Goal: Information Seeking & Learning: Learn about a topic

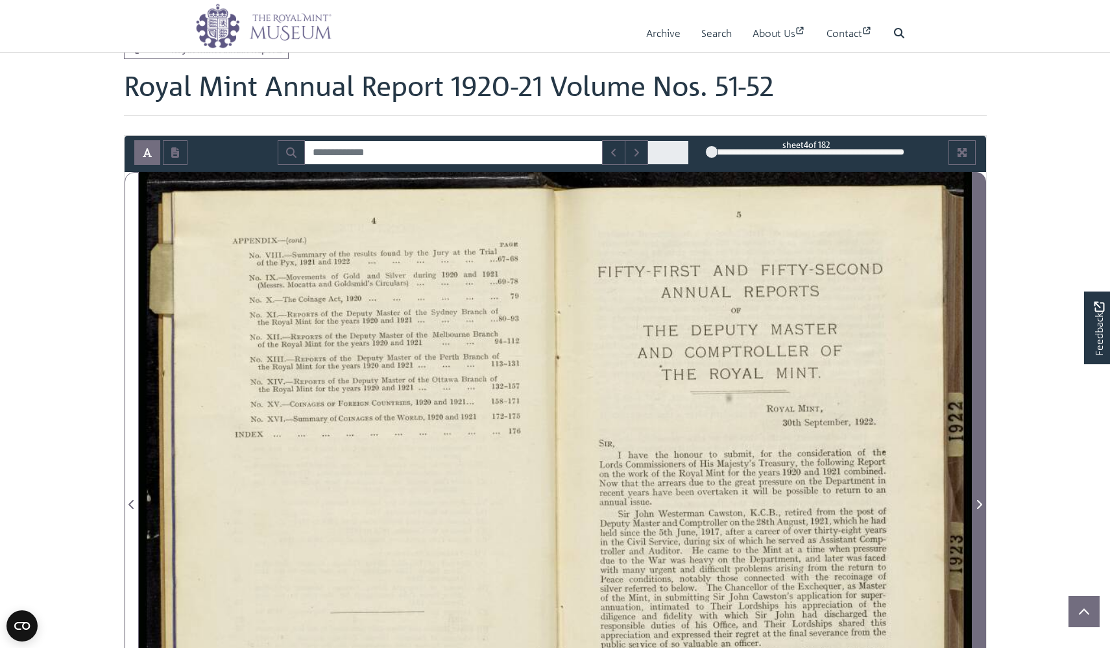
scroll to position [165, 0]
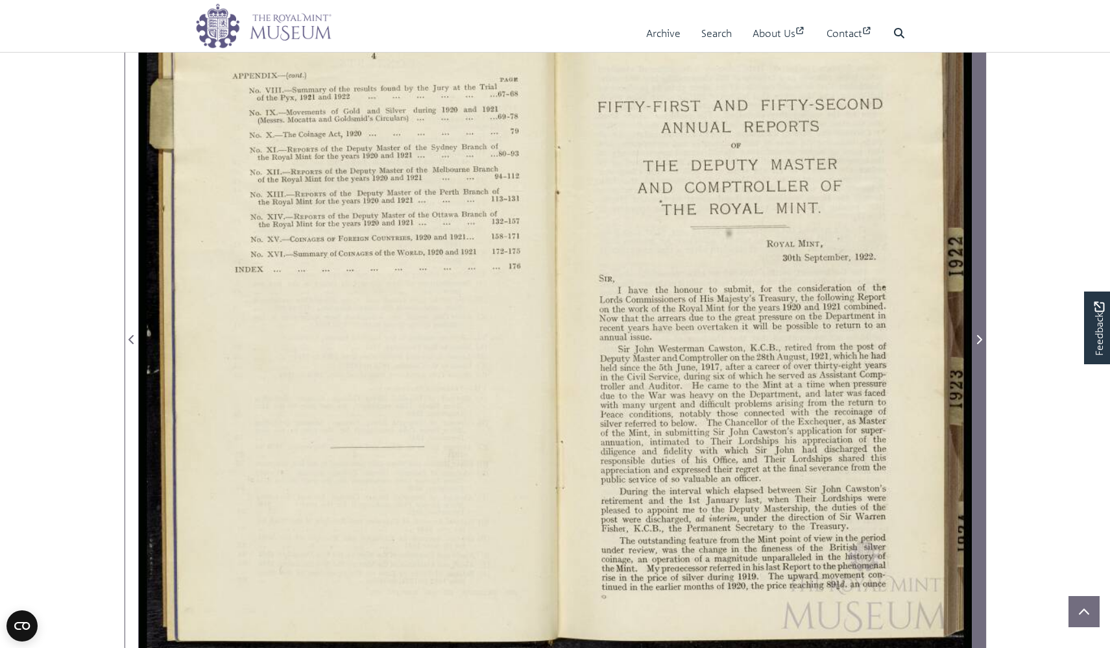
click at [976, 374] on span "Next Page" at bounding box center [979, 332] width 13 height 648
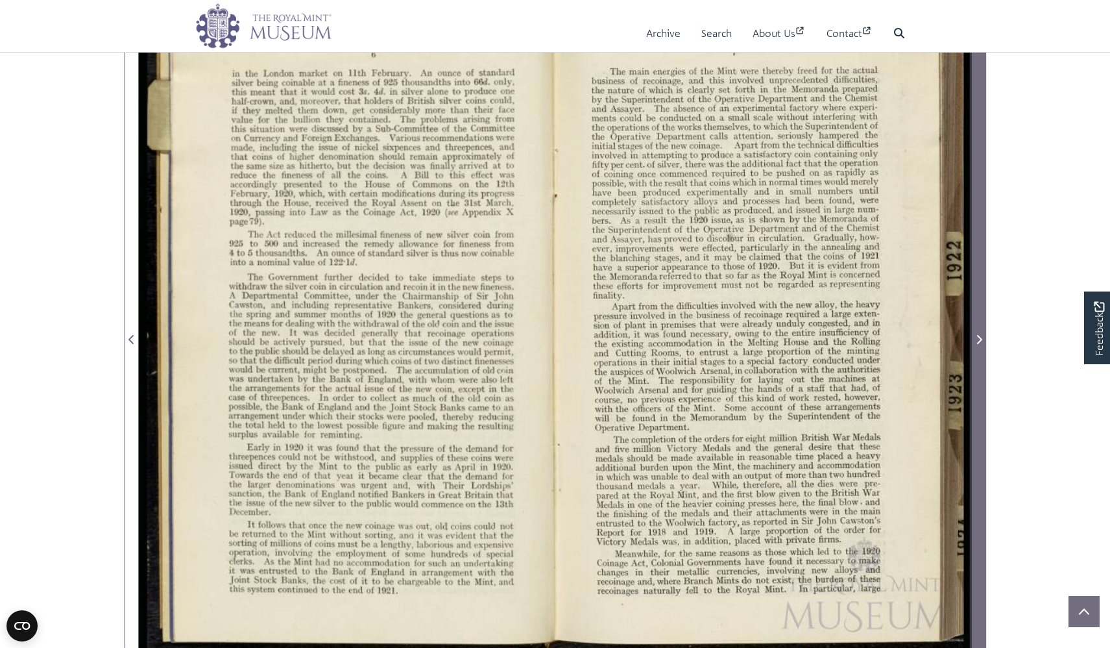
click at [976, 374] on span "Next Page" at bounding box center [979, 332] width 13 height 648
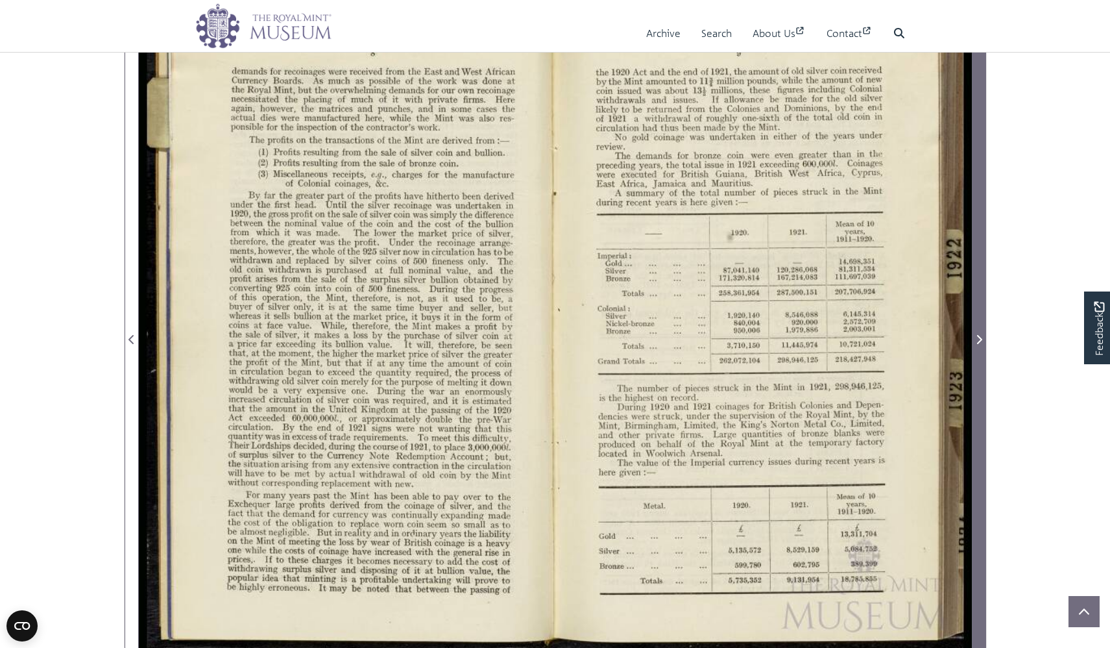
click at [976, 374] on span "Next Page" at bounding box center [979, 332] width 13 height 648
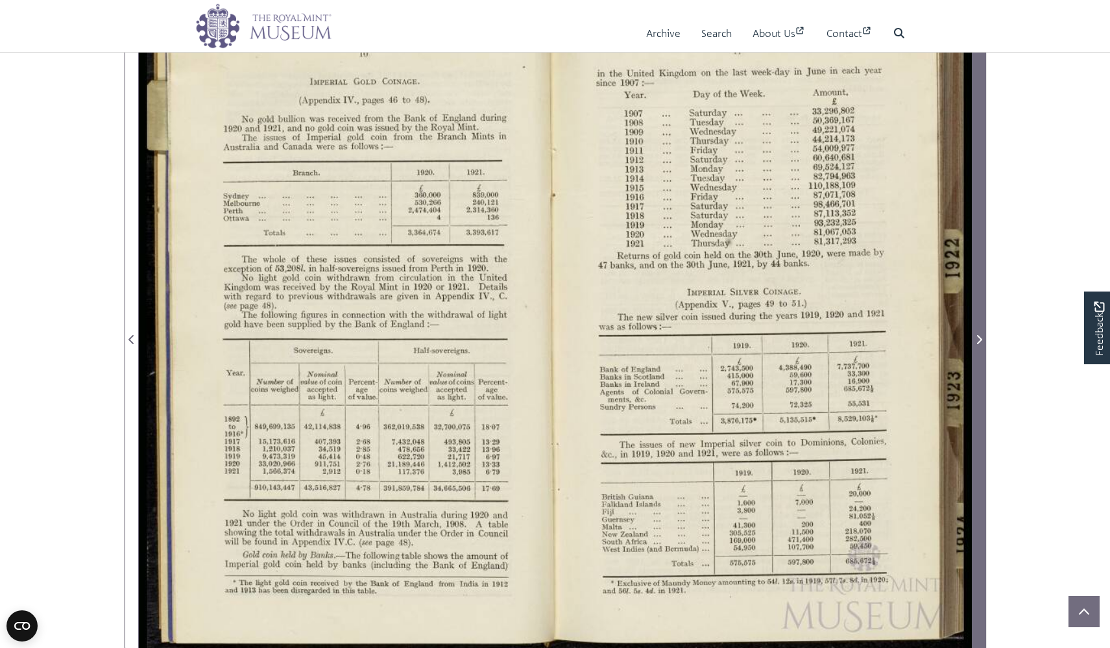
click at [976, 374] on span "Next Page" at bounding box center [979, 332] width 13 height 648
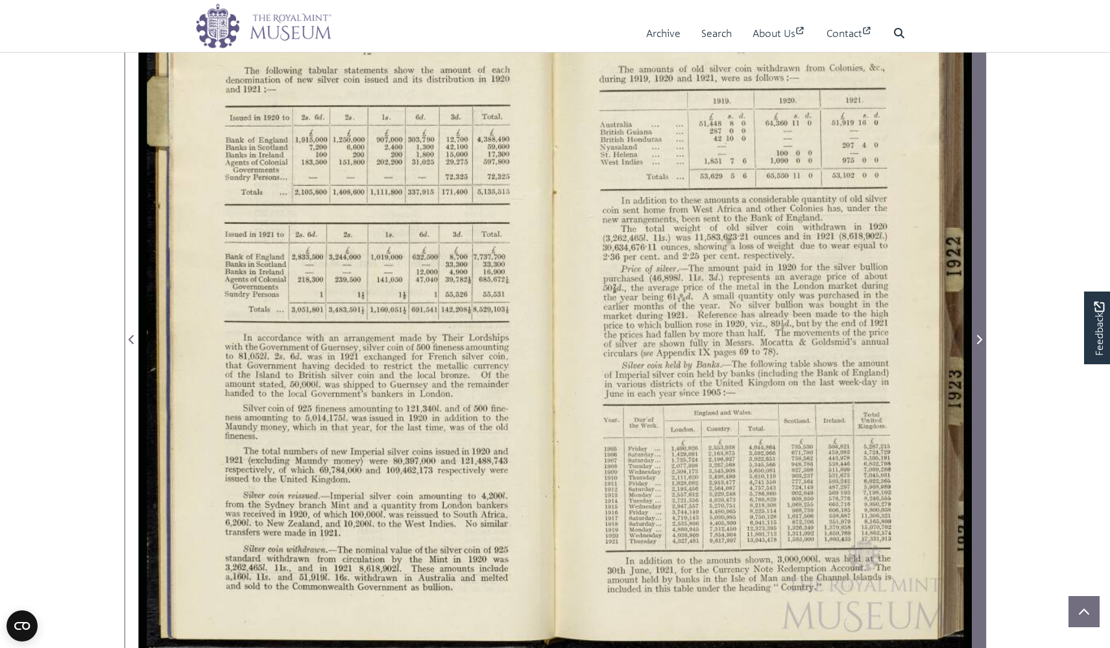
click at [976, 374] on span "Next Page" at bounding box center [979, 332] width 13 height 648
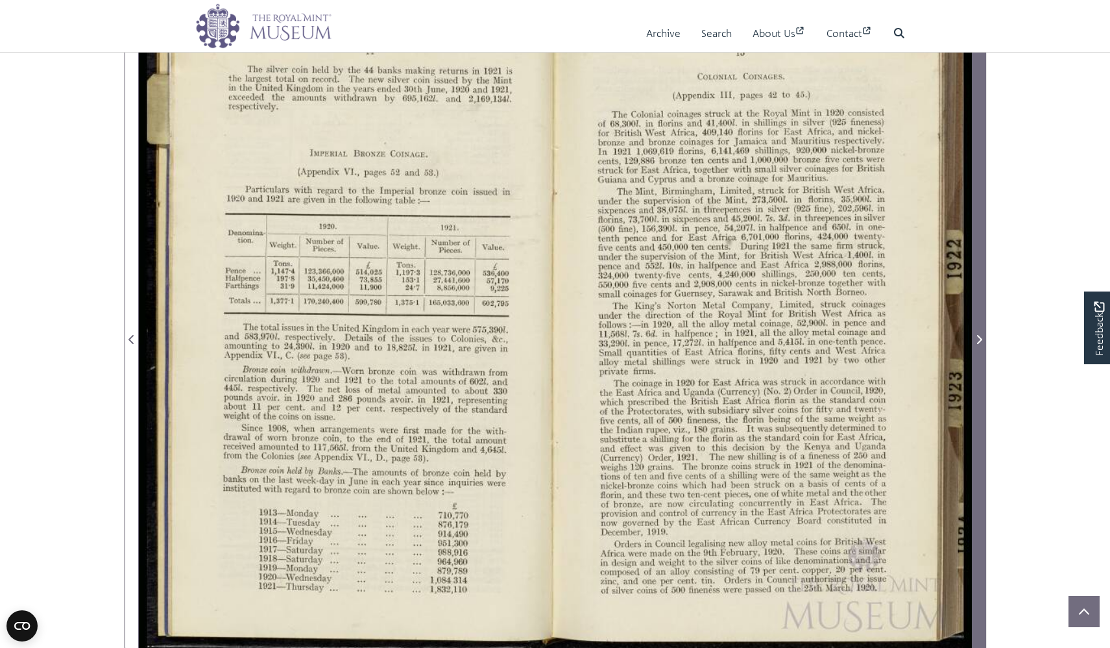
click at [976, 374] on span "Next Page" at bounding box center [979, 332] width 13 height 648
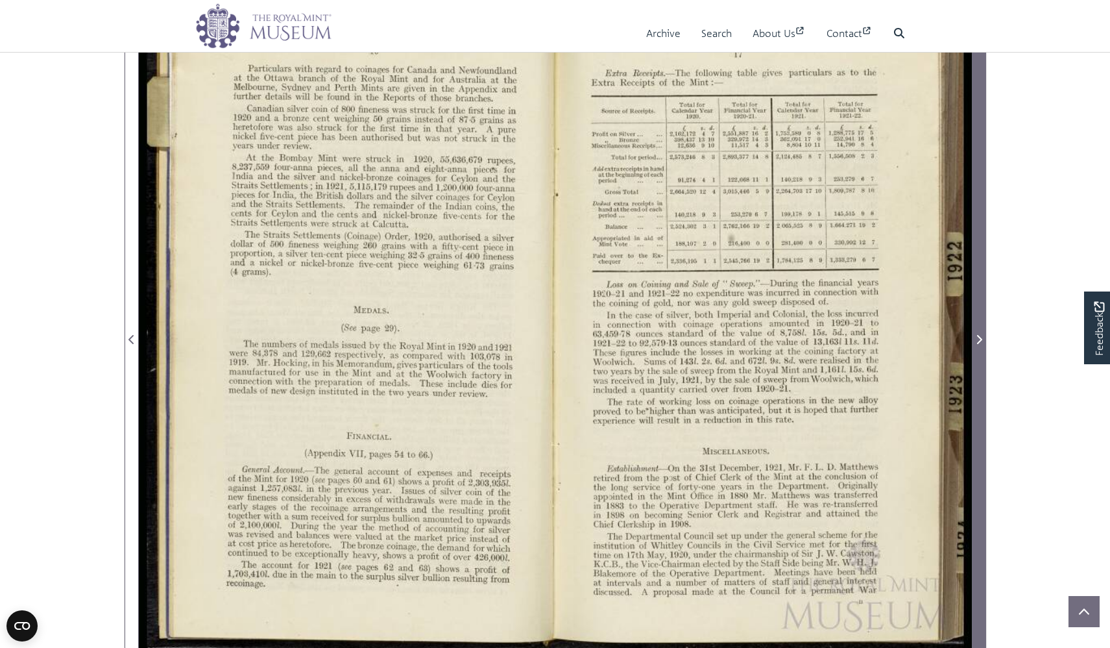
click at [976, 374] on span "Next Page" at bounding box center [979, 332] width 13 height 648
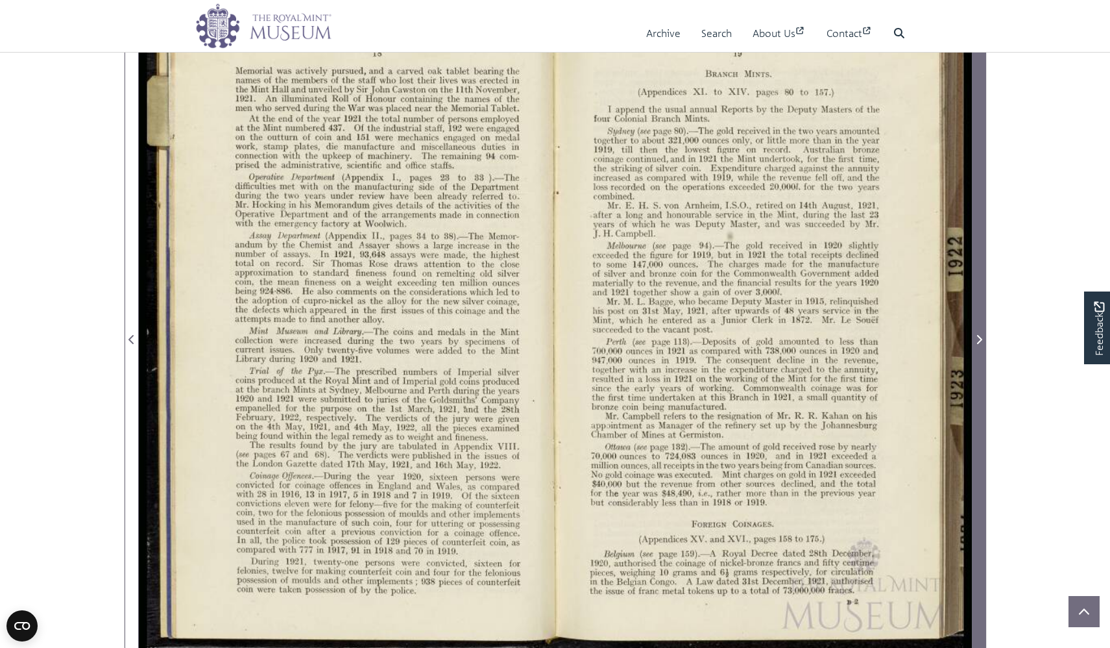
click at [976, 374] on span "Next Page" at bounding box center [979, 332] width 13 height 648
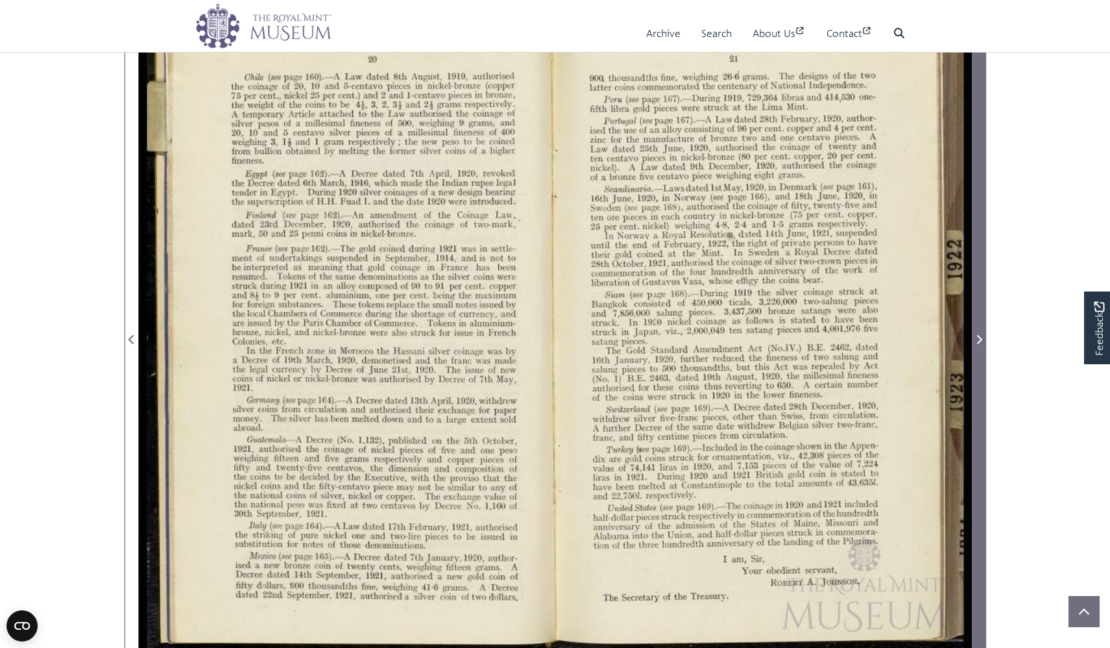
click at [976, 374] on span "Next Page" at bounding box center [979, 332] width 13 height 648
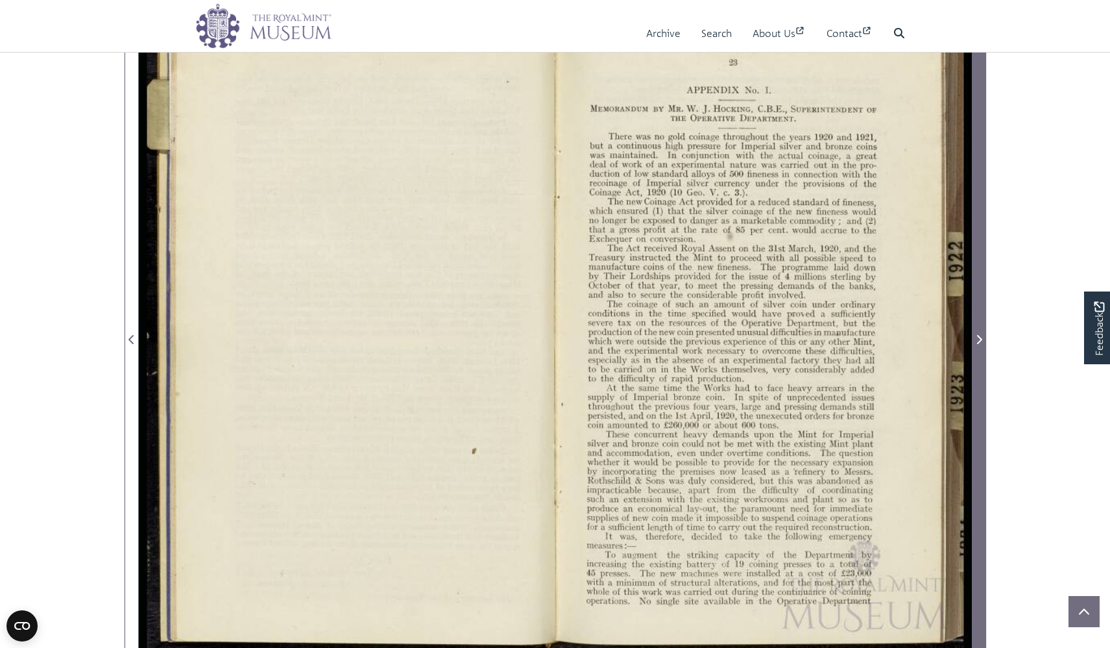
click at [976, 374] on span "Next Page" at bounding box center [979, 332] width 13 height 648
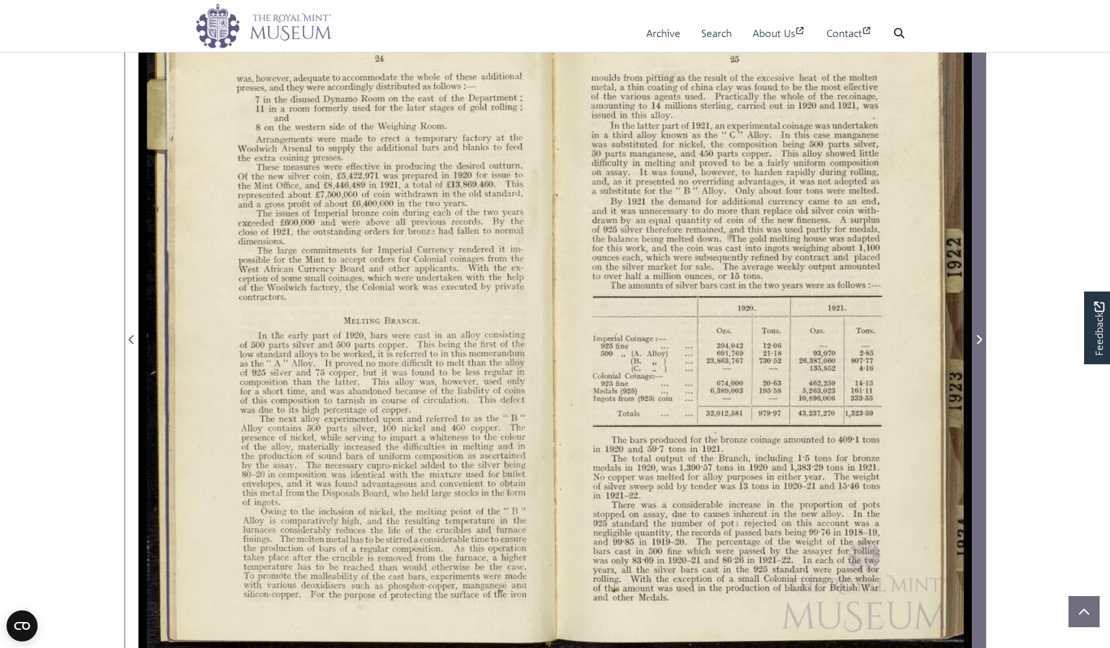
click at [976, 374] on span "Next Page" at bounding box center [979, 332] width 13 height 648
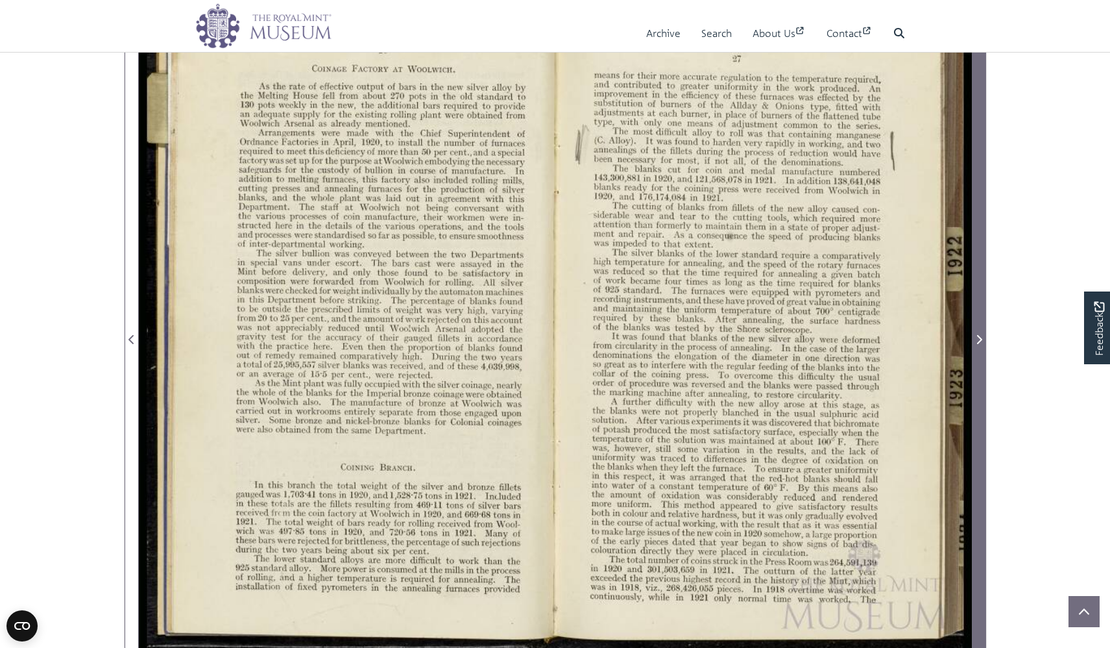
click at [976, 374] on span "Next Page" at bounding box center [979, 332] width 13 height 648
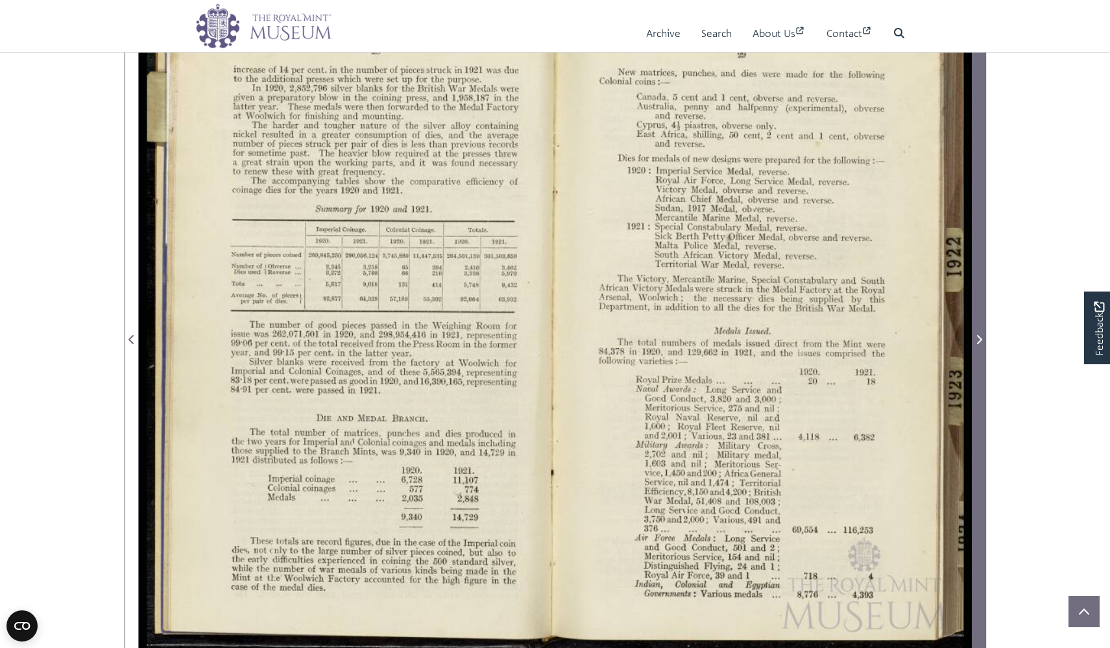
click at [976, 374] on span "Next Page" at bounding box center [979, 332] width 13 height 648
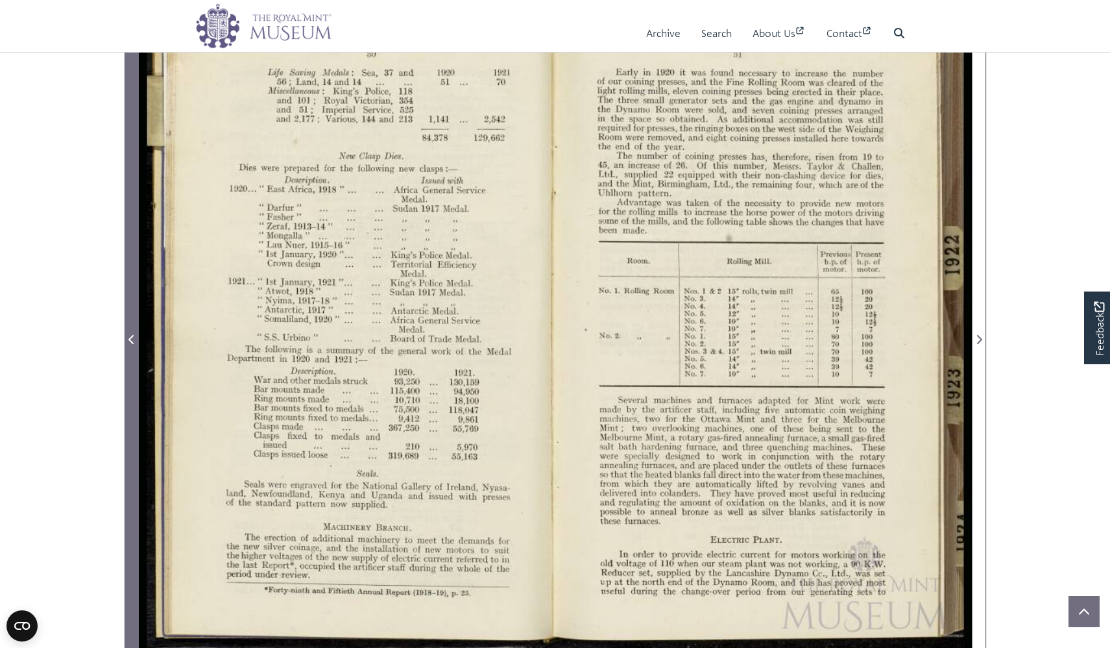
click at [130, 396] on span "Previous Page" at bounding box center [131, 332] width 13 height 648
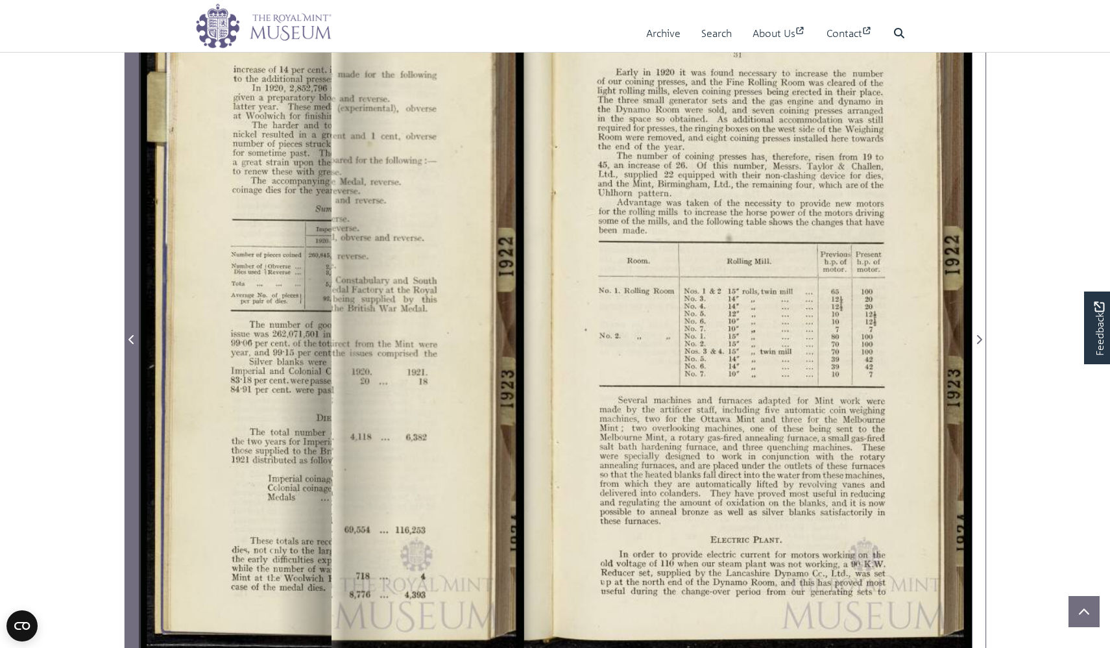
click at [130, 396] on span "Previous Page" at bounding box center [131, 332] width 13 height 648
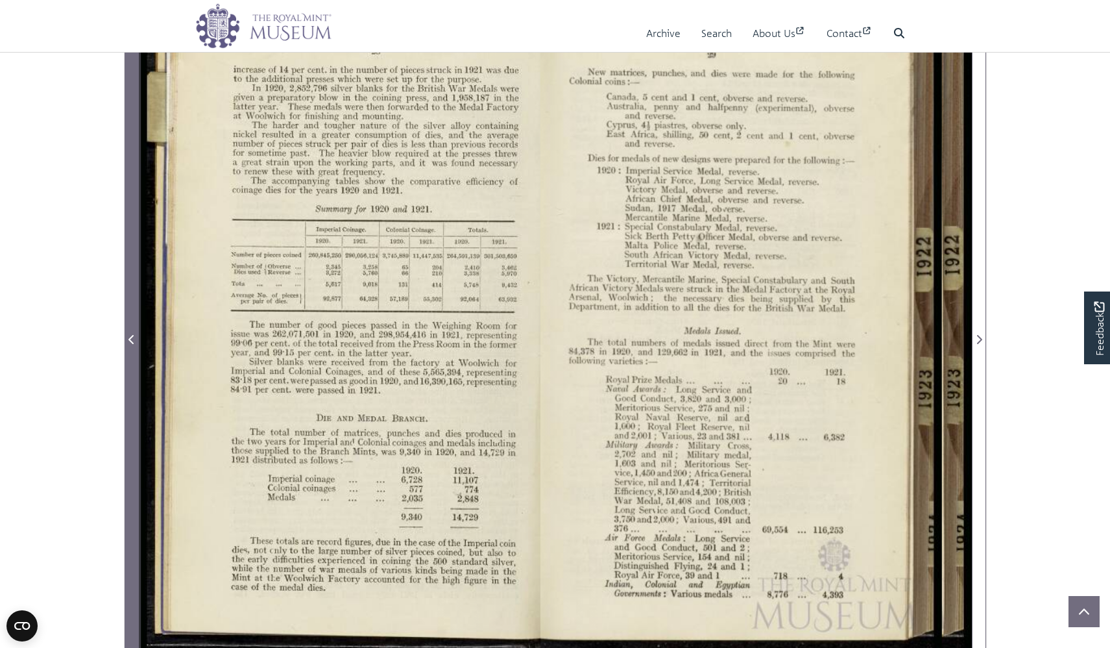
click at [130, 396] on span "Previous Page" at bounding box center [131, 332] width 13 height 648
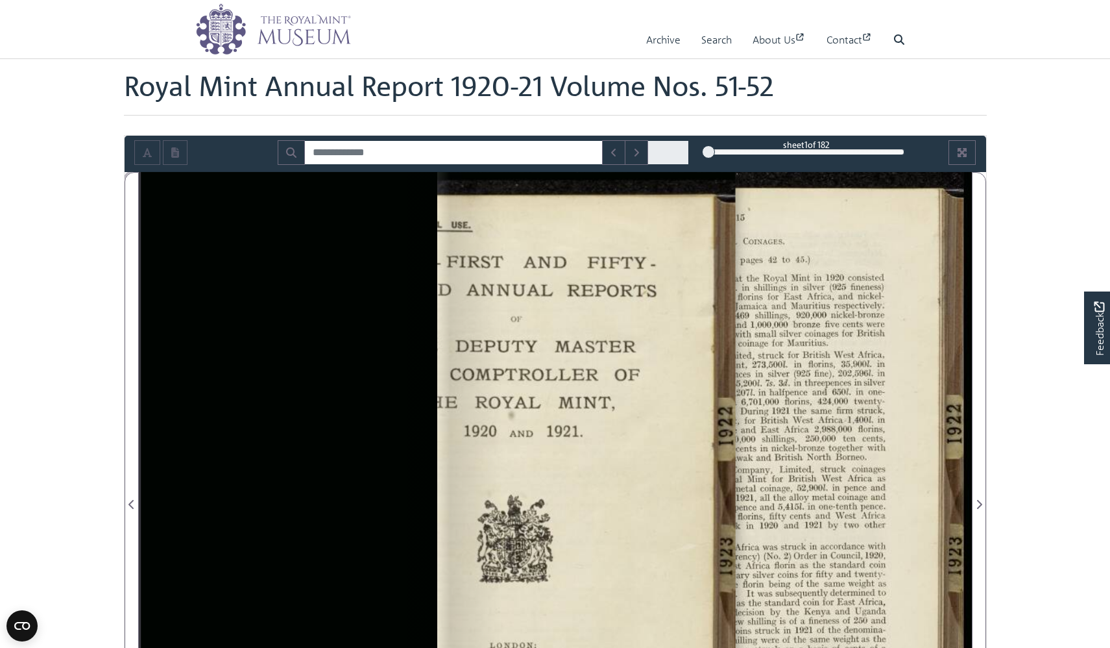
drag, startPoint x: 732, startPoint y: 148, endPoint x: 685, endPoint y: 148, distance: 46.7
click at [685, 148] on div "sheet 1 of 182 1 *" at bounding box center [556, 152] width 862 height 25
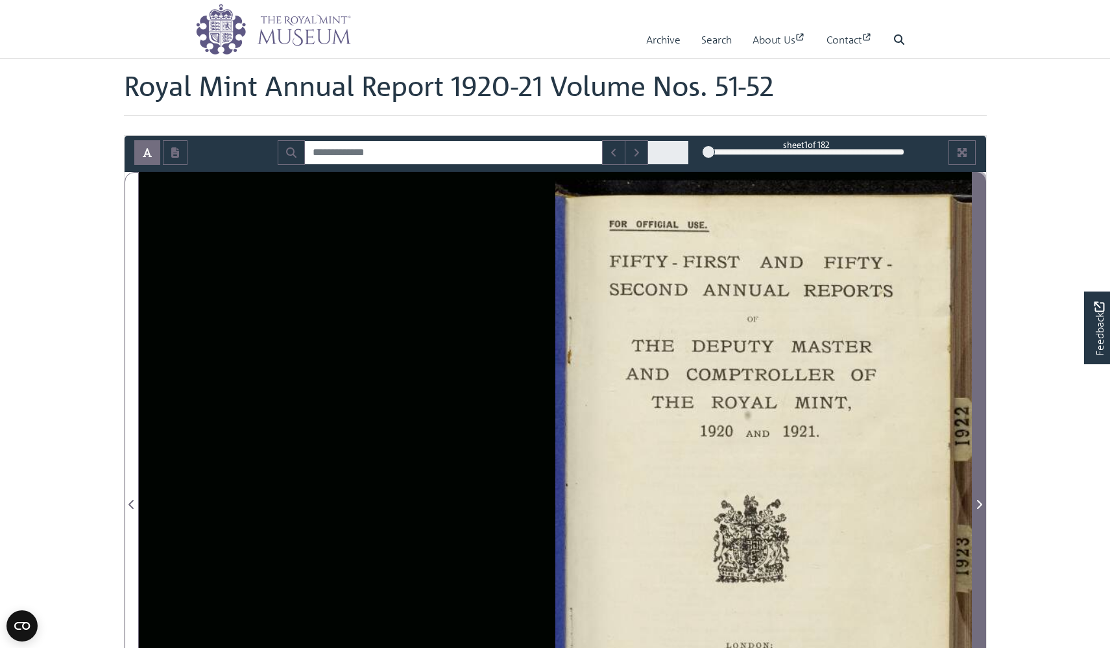
click at [973, 375] on span "Next Page" at bounding box center [979, 497] width 13 height 648
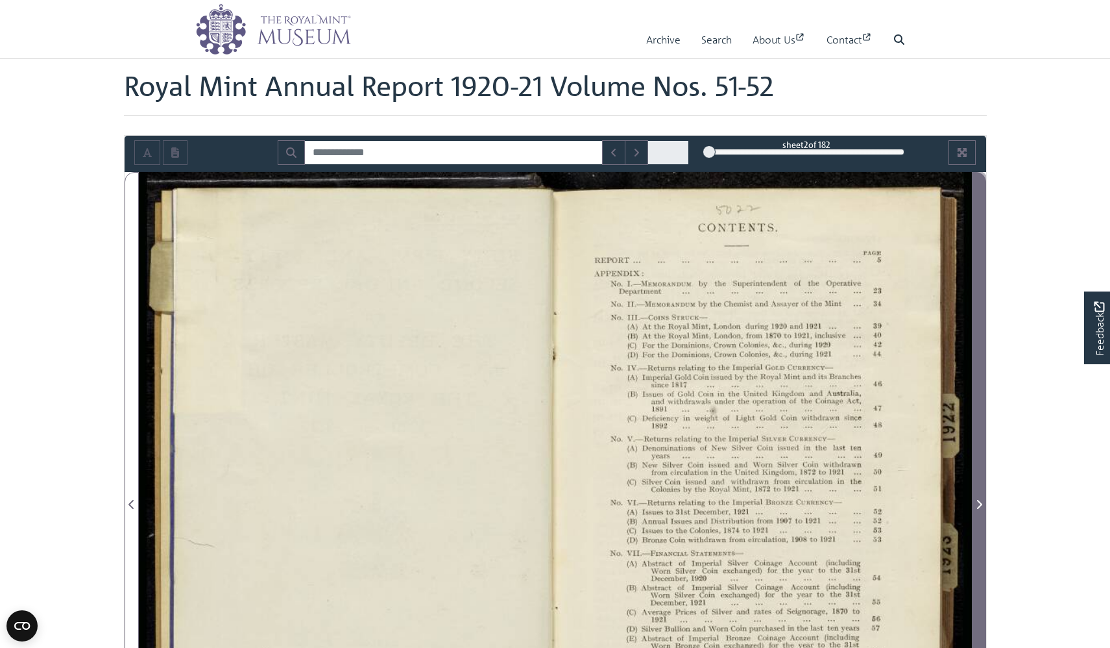
click at [973, 375] on span "Next Page" at bounding box center [979, 497] width 13 height 648
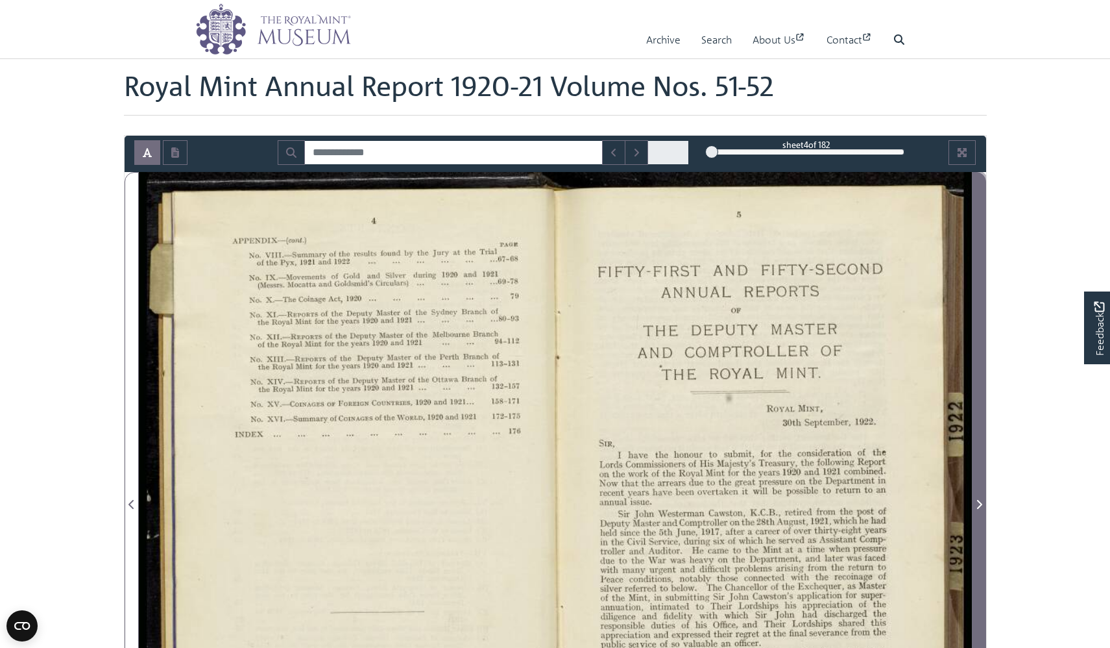
click at [973, 375] on span "Next Page" at bounding box center [979, 497] width 13 height 648
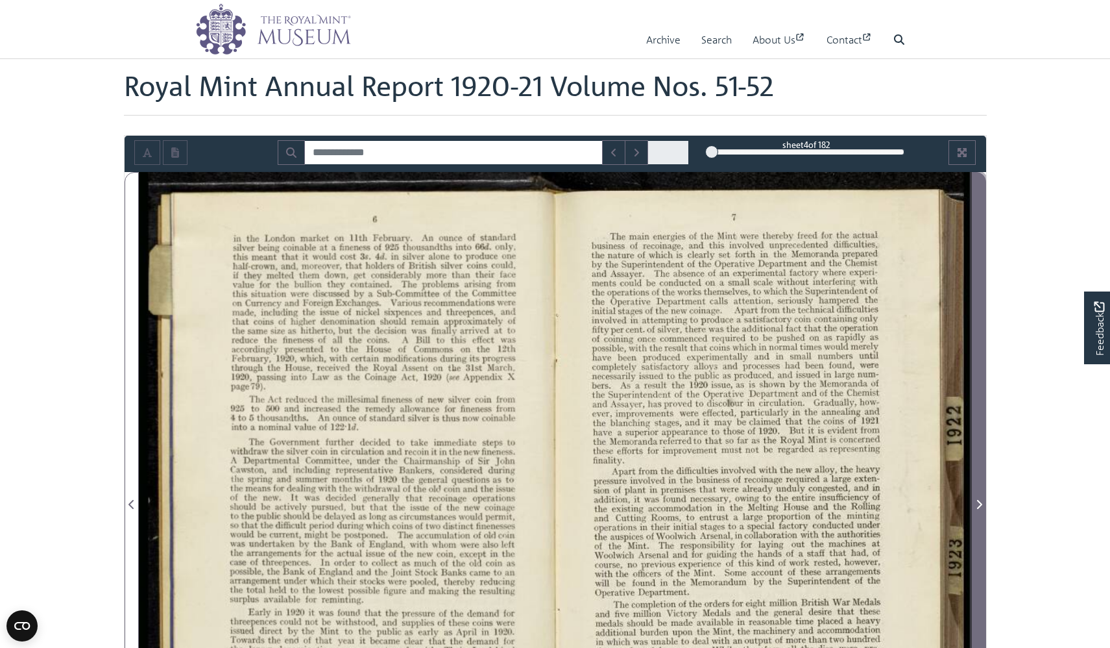
click at [973, 375] on span "Next Page" at bounding box center [979, 497] width 13 height 648
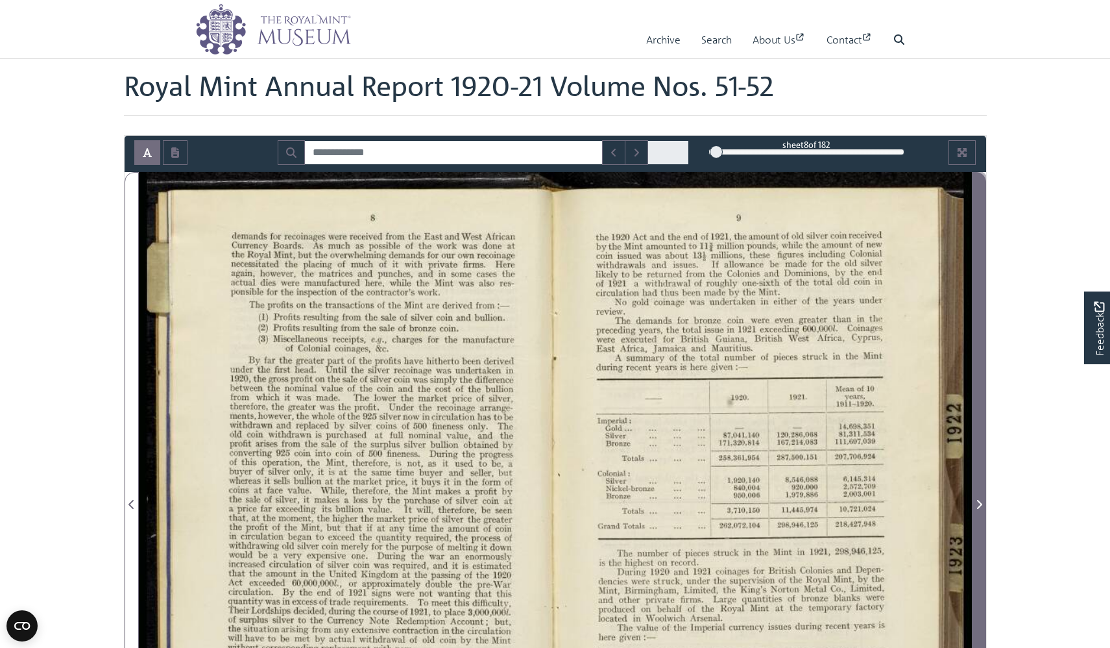
click at [973, 375] on span "Next Page" at bounding box center [979, 497] width 13 height 648
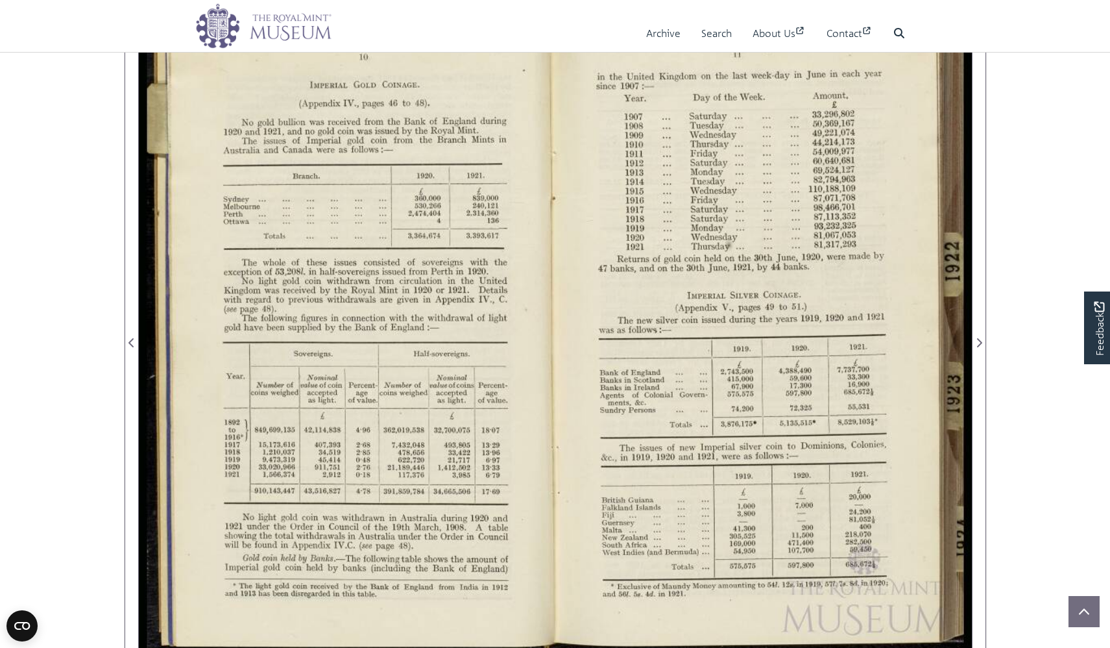
scroll to position [160, 0]
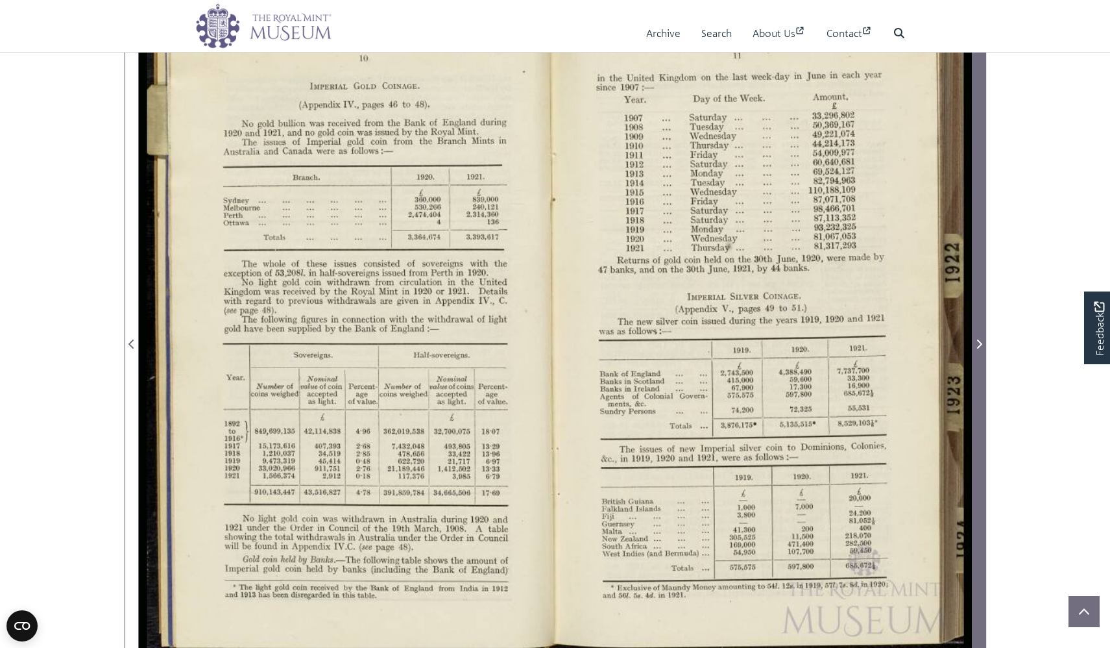
click at [973, 394] on span "Next Page" at bounding box center [979, 336] width 13 height 648
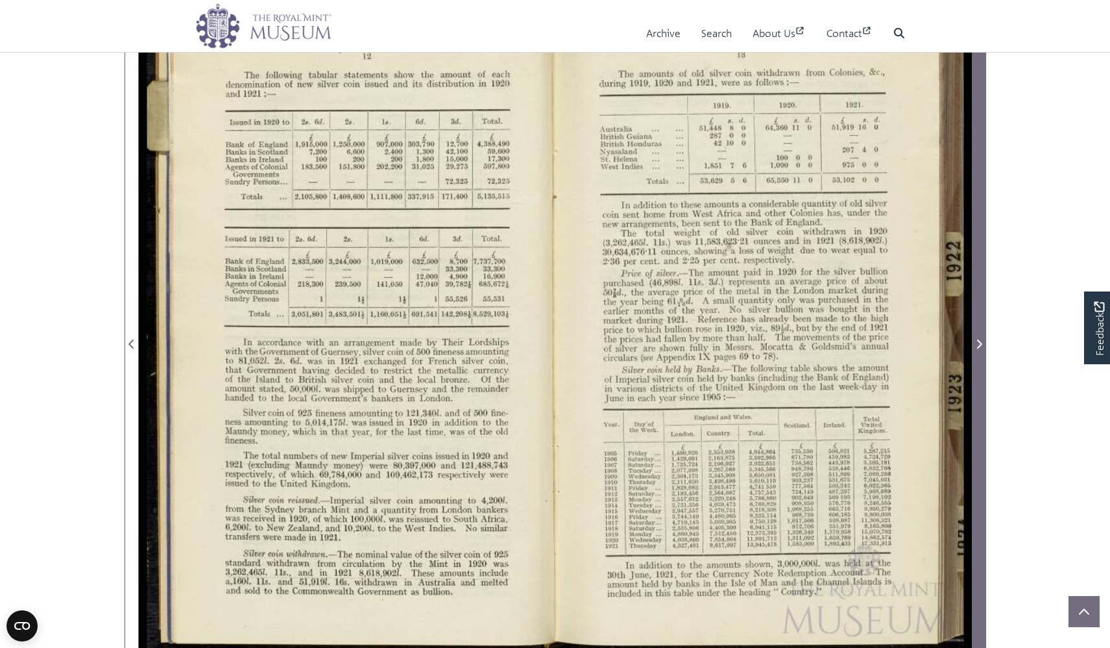
click at [973, 394] on span "Next Page" at bounding box center [979, 336] width 13 height 648
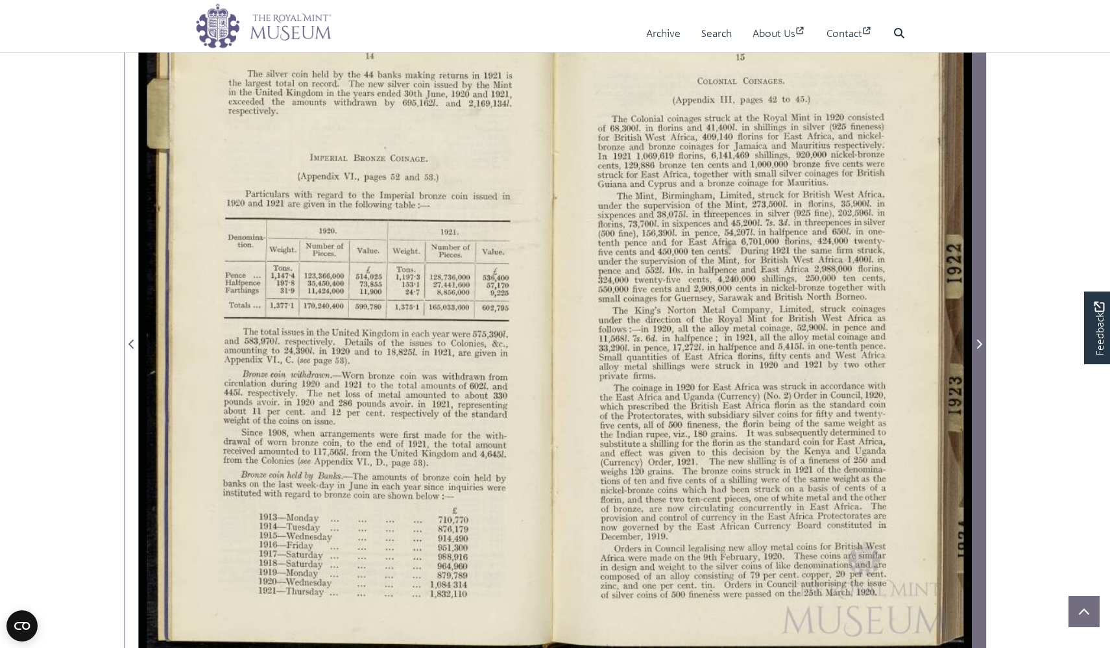
click at [973, 394] on span "Next Page" at bounding box center [979, 336] width 13 height 648
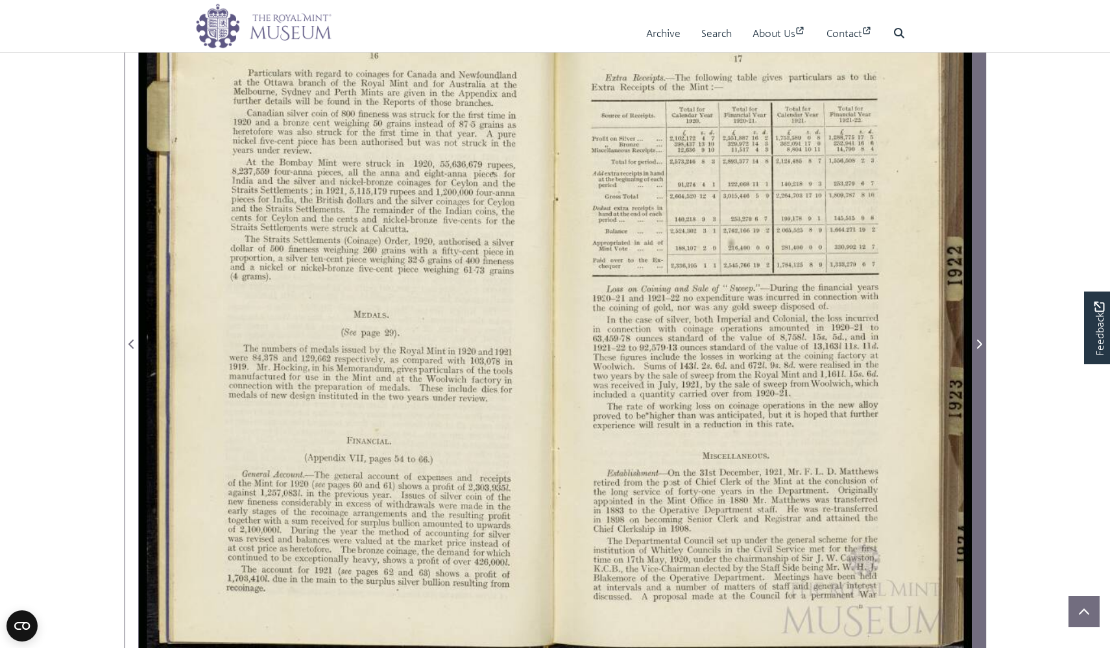
click at [973, 394] on span "Next Page" at bounding box center [979, 336] width 13 height 648
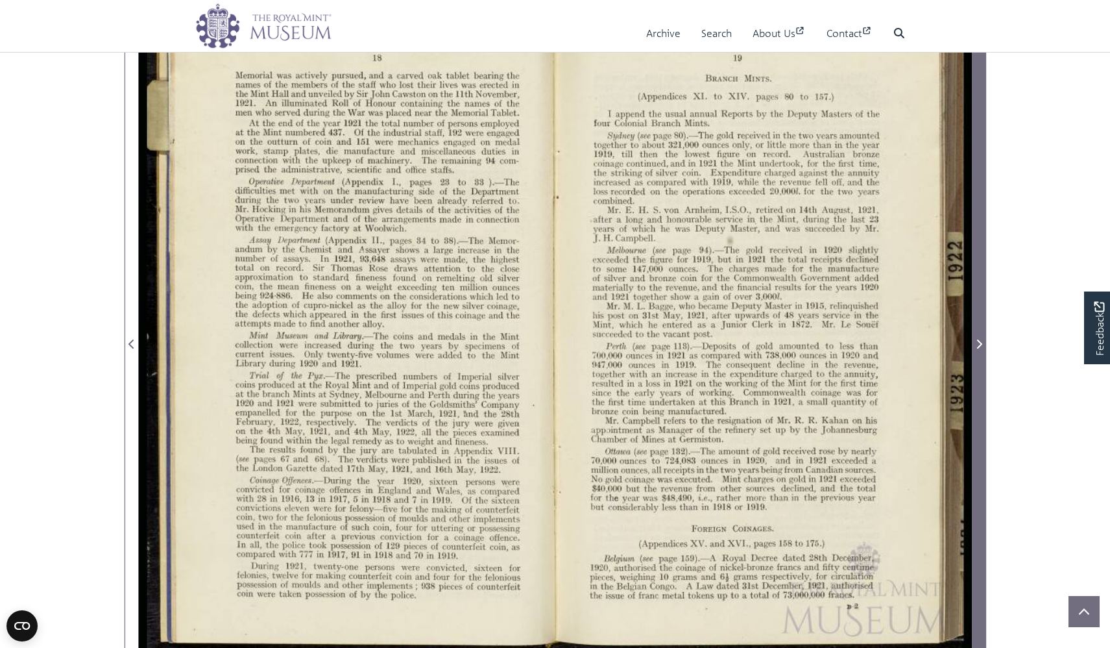
click at [973, 394] on span "Next Page" at bounding box center [979, 336] width 13 height 648
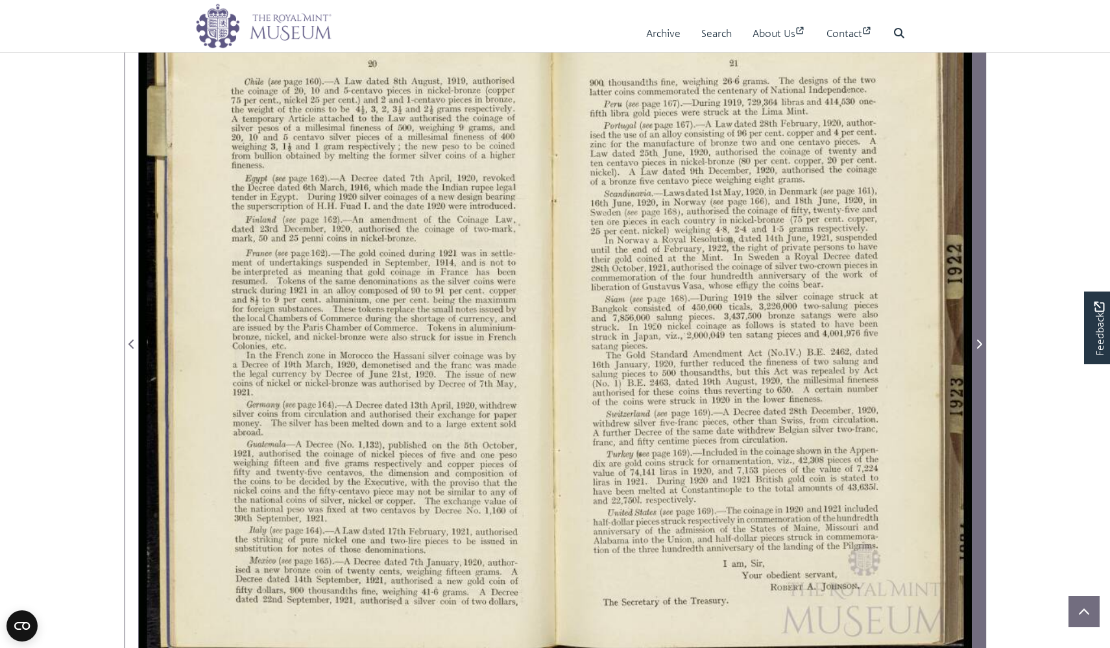
click at [973, 394] on span "Next Page" at bounding box center [979, 336] width 13 height 648
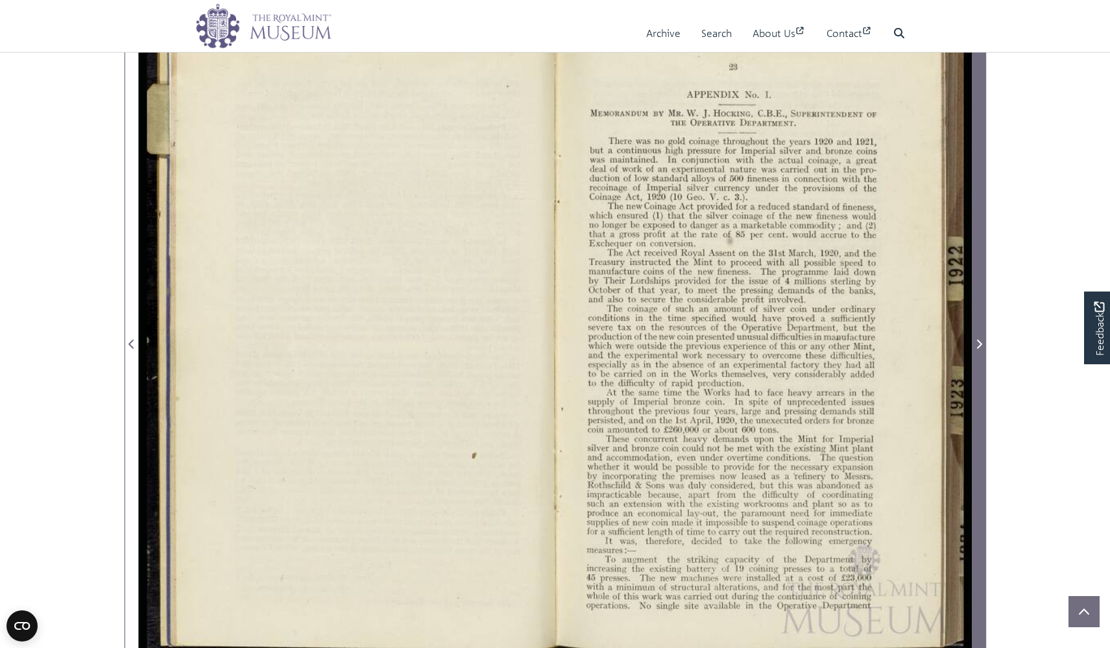
click at [973, 394] on span "Next Page" at bounding box center [979, 336] width 13 height 648
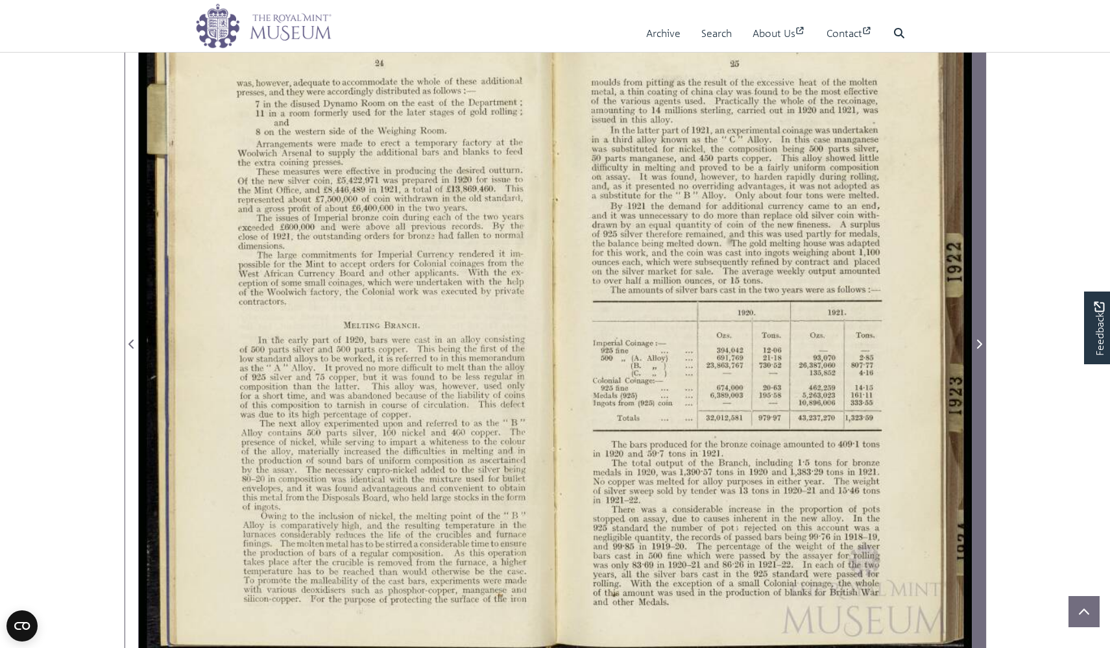
click at [973, 394] on span "Next Page" at bounding box center [979, 336] width 13 height 648
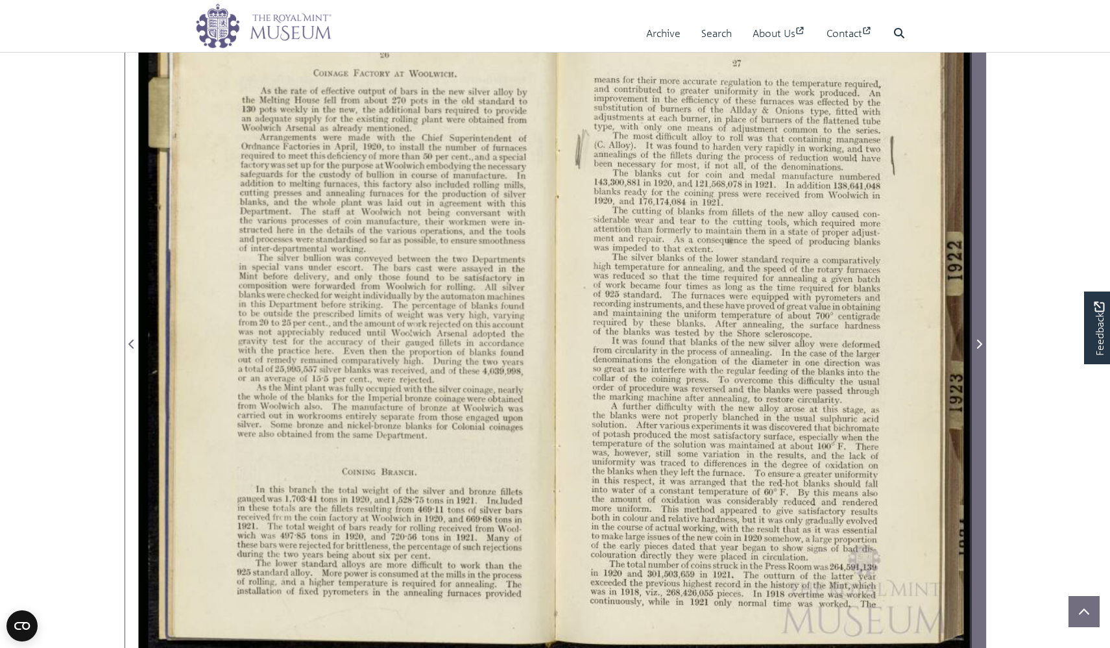
click at [973, 394] on span "Next Page" at bounding box center [979, 336] width 13 height 648
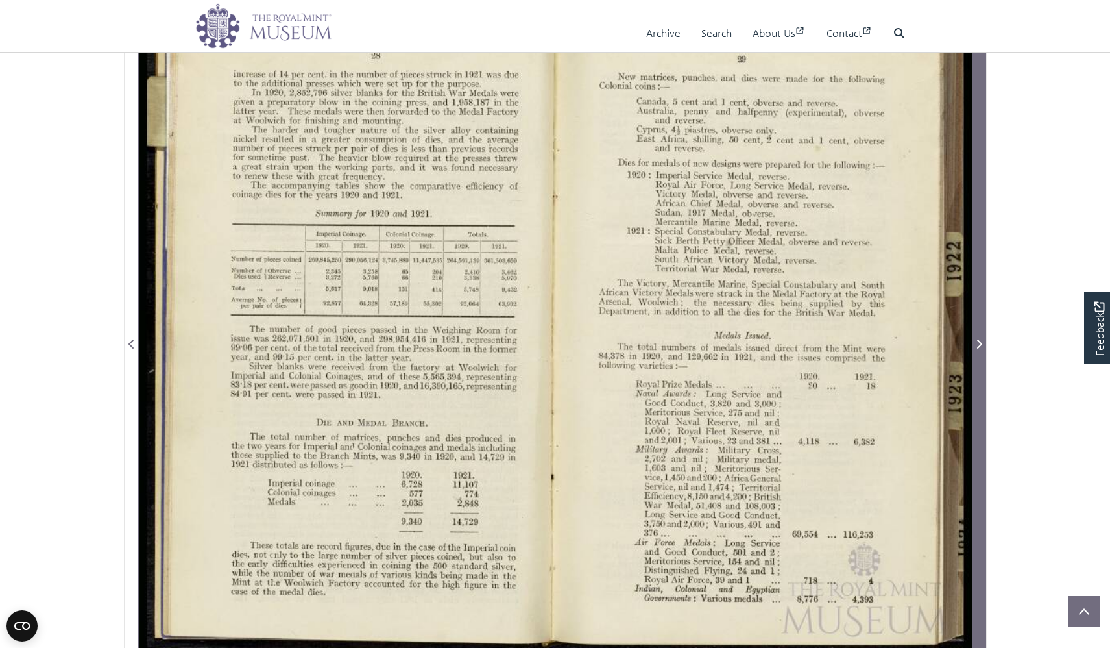
click at [973, 394] on span "Next Page" at bounding box center [979, 336] width 13 height 648
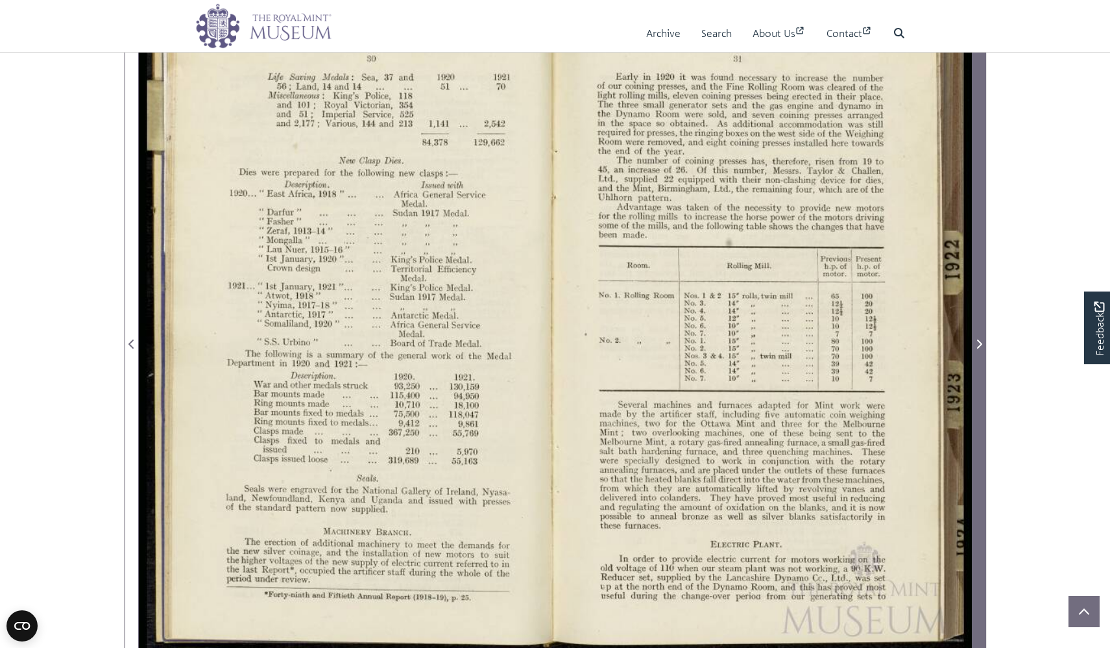
click at [973, 394] on span "Next Page" at bounding box center [979, 336] width 13 height 648
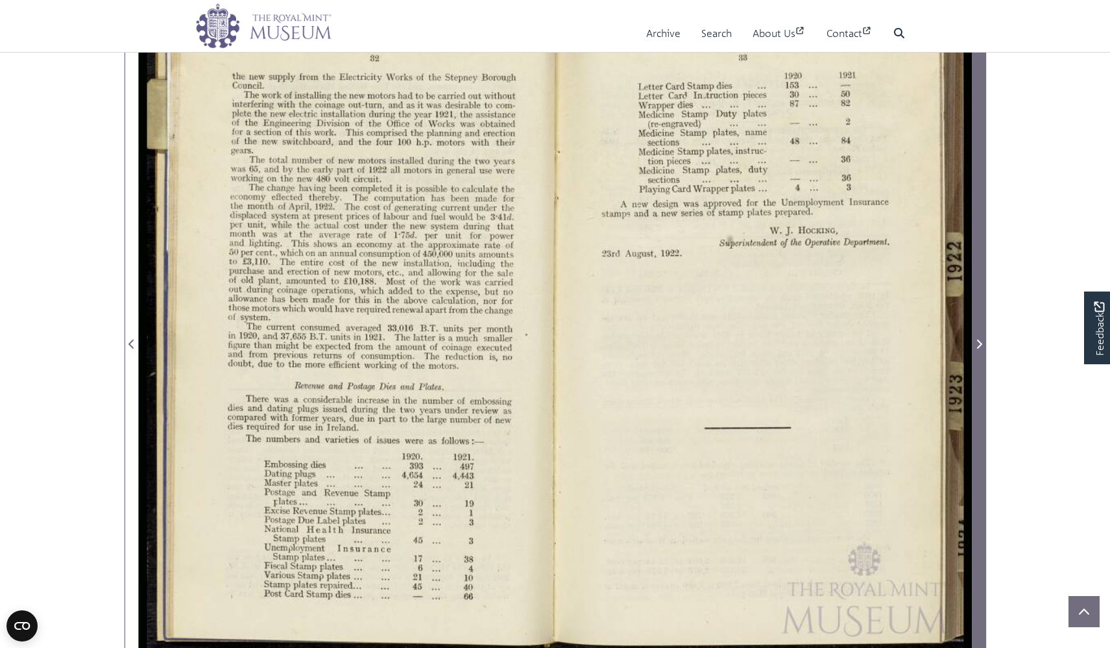
click at [973, 394] on span "Next Page" at bounding box center [979, 336] width 13 height 648
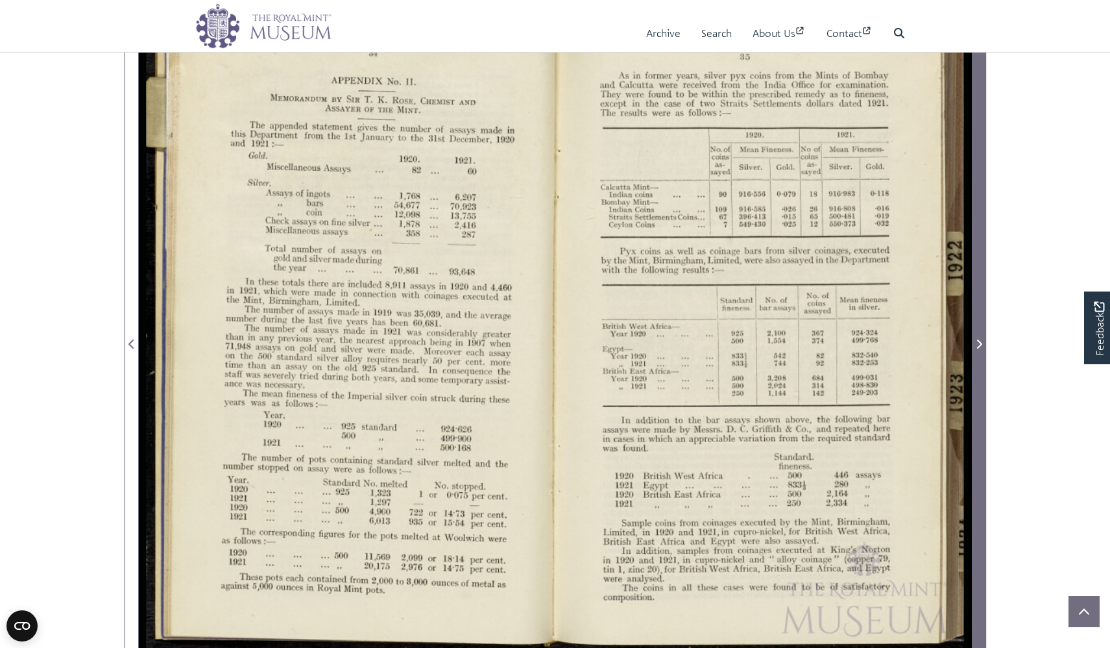
click at [973, 394] on span "Next Page" at bounding box center [979, 336] width 13 height 648
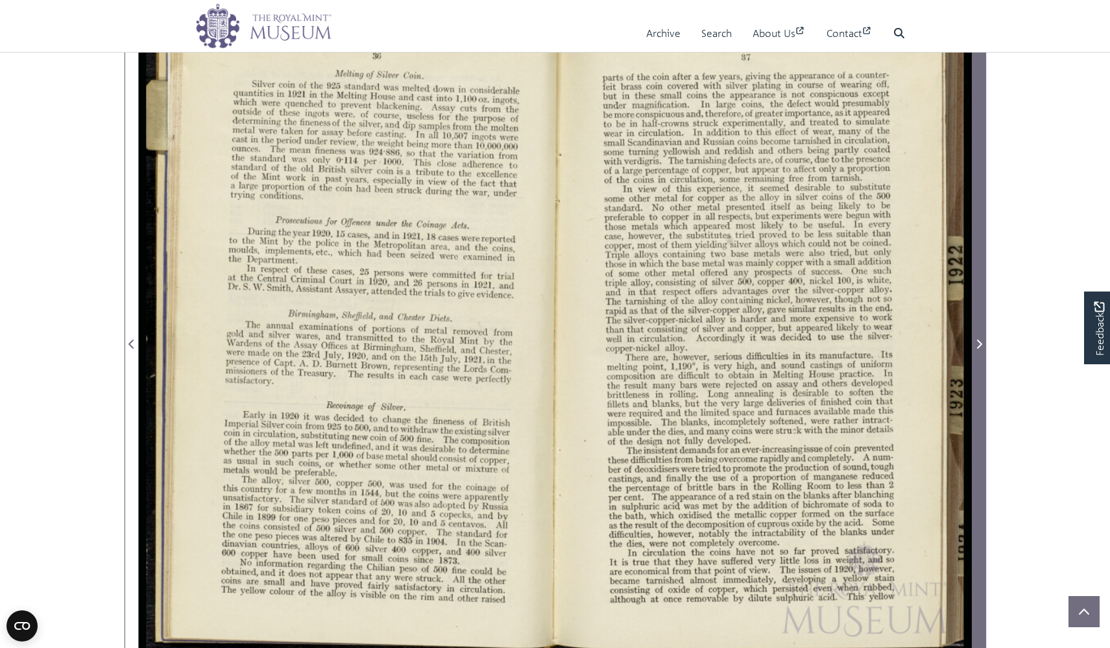
click at [973, 394] on span "Next Page" at bounding box center [979, 336] width 13 height 648
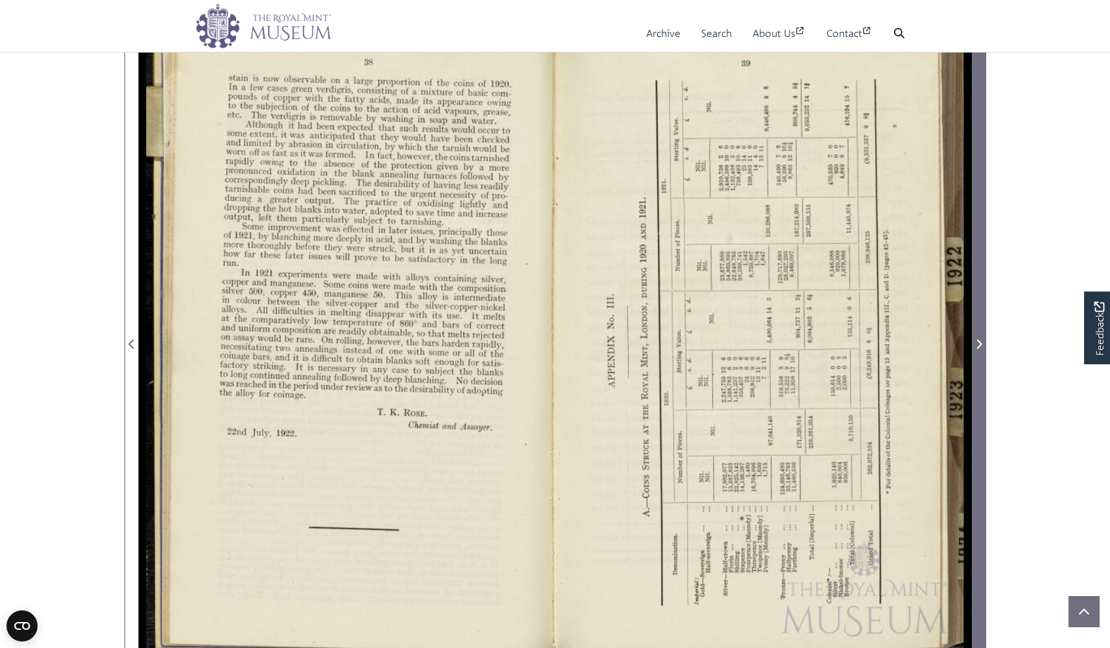
click at [973, 394] on span "Next Page" at bounding box center [979, 336] width 13 height 648
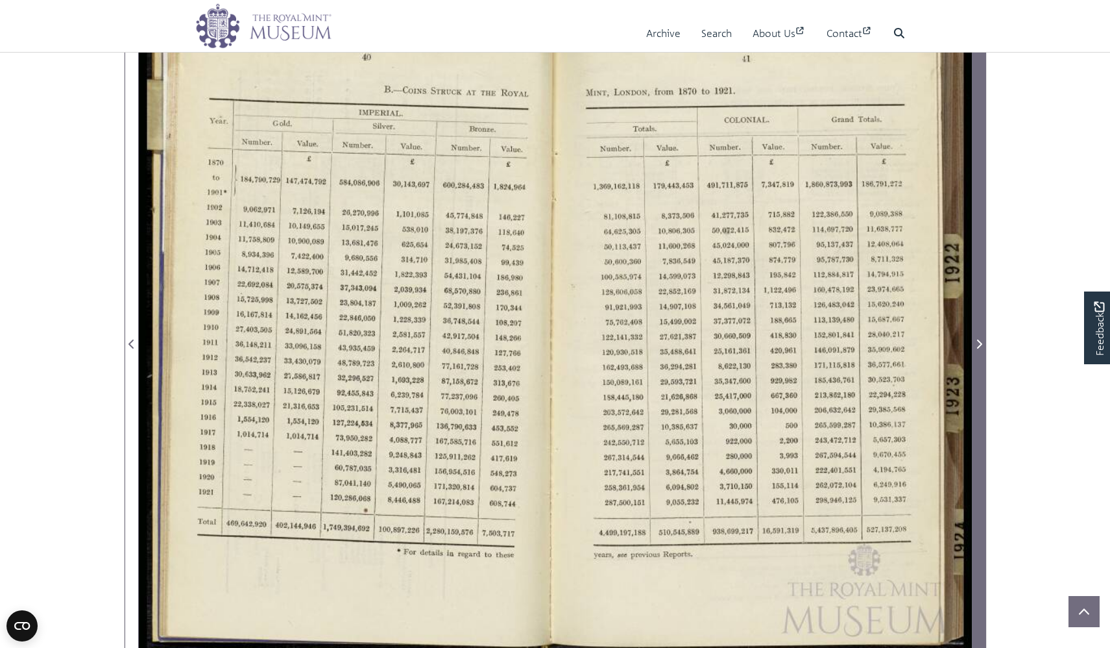
click at [973, 394] on span "Next Page" at bounding box center [979, 336] width 13 height 648
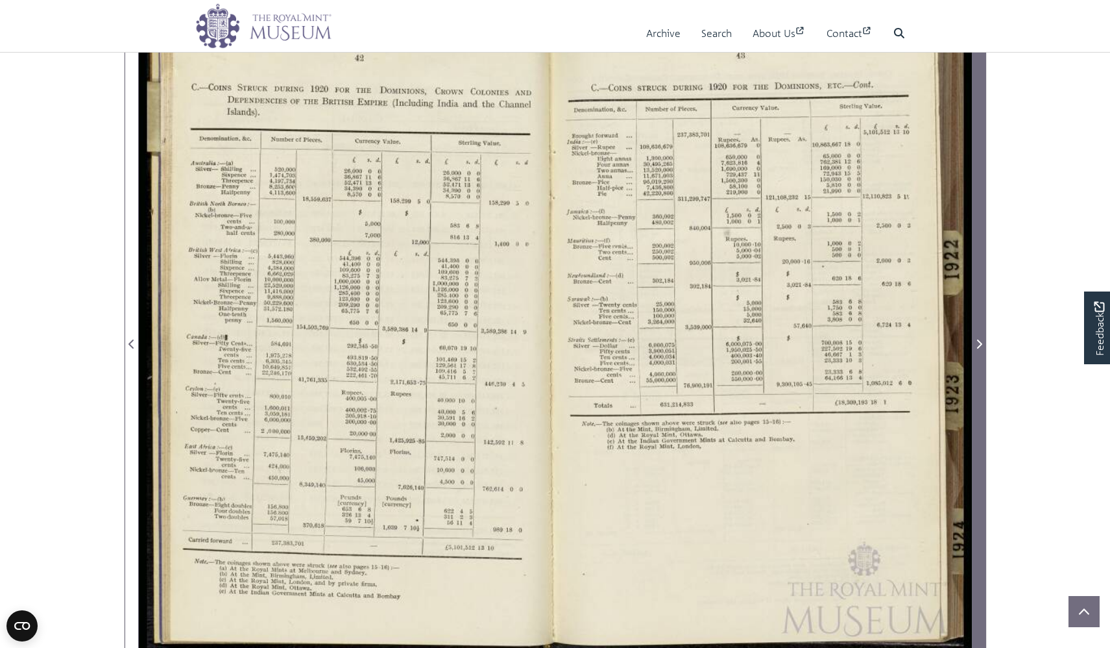
click at [973, 394] on span "Next Page" at bounding box center [979, 336] width 13 height 648
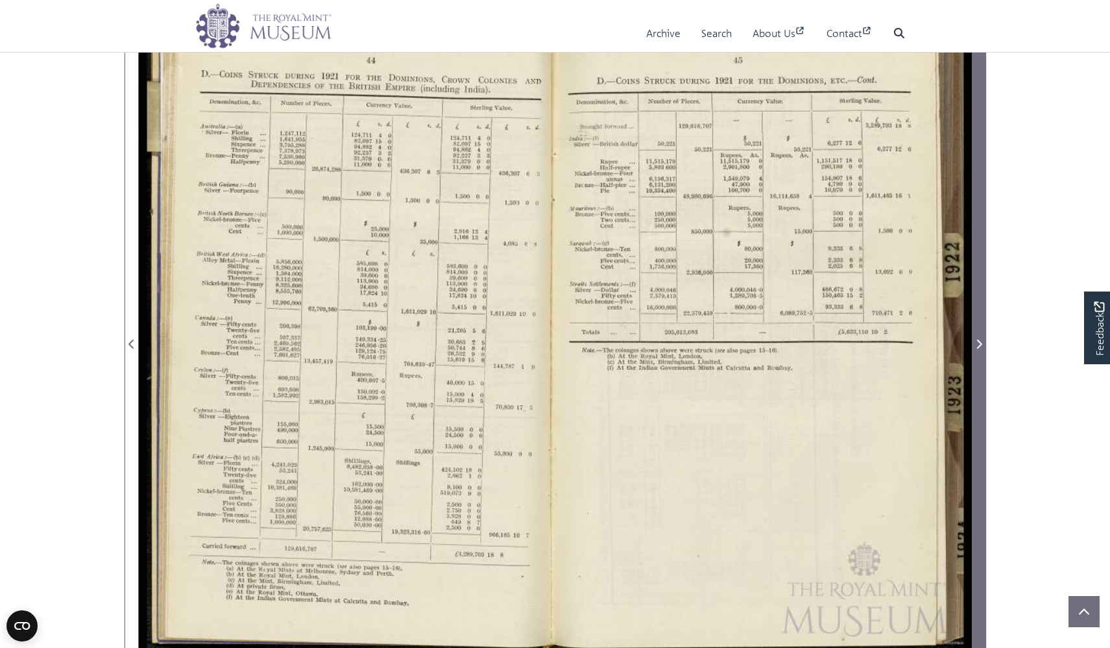
click at [973, 394] on span "Next Page" at bounding box center [979, 336] width 13 height 648
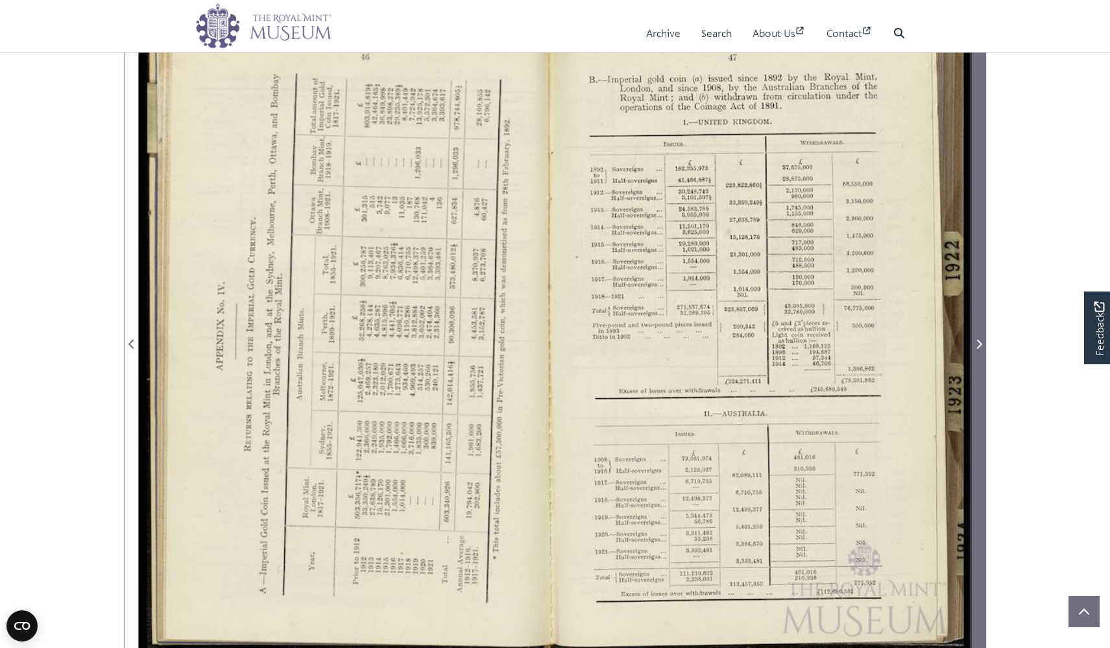
click at [973, 394] on span "Next Page" at bounding box center [979, 336] width 13 height 648
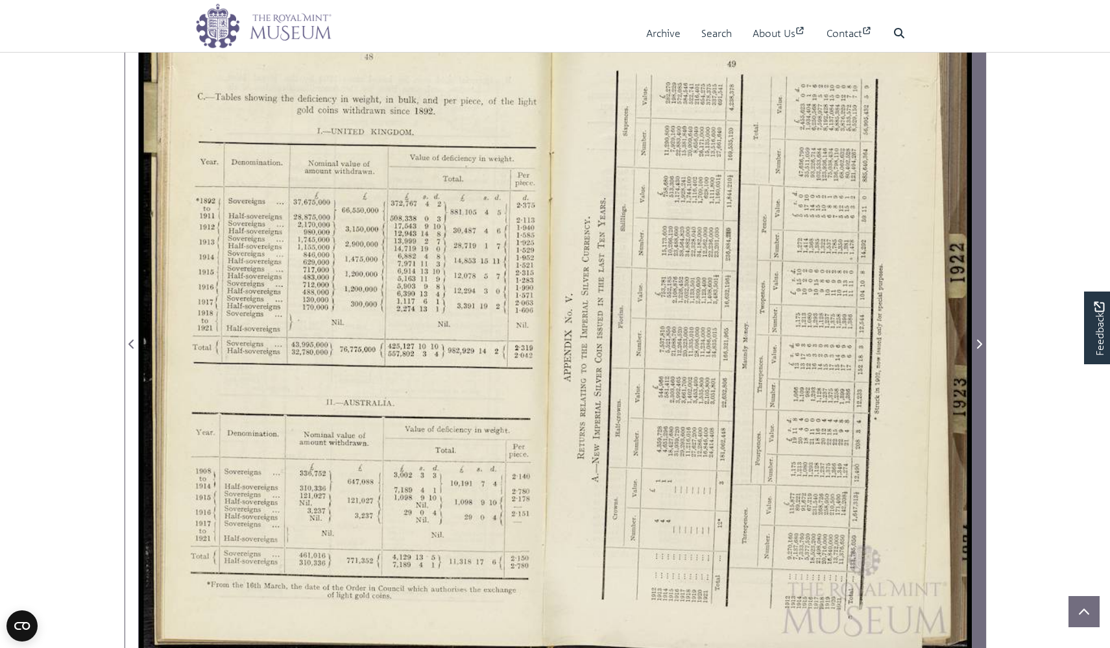
click at [973, 394] on span "Next Page" at bounding box center [979, 336] width 13 height 648
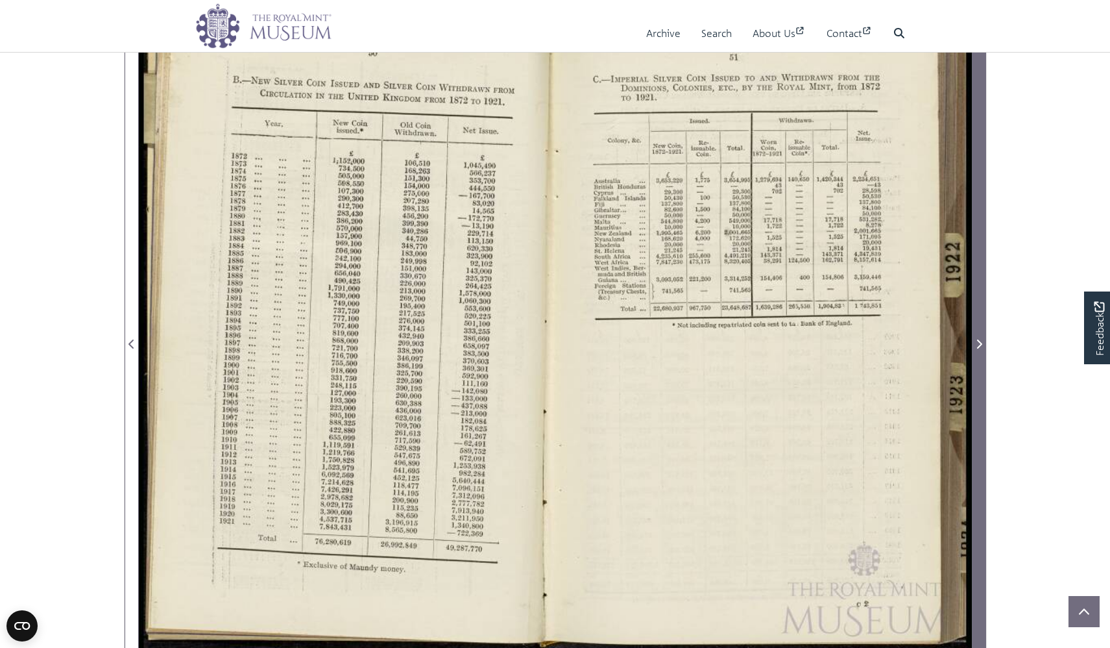
click at [976, 393] on span "Next Page" at bounding box center [979, 336] width 13 height 648
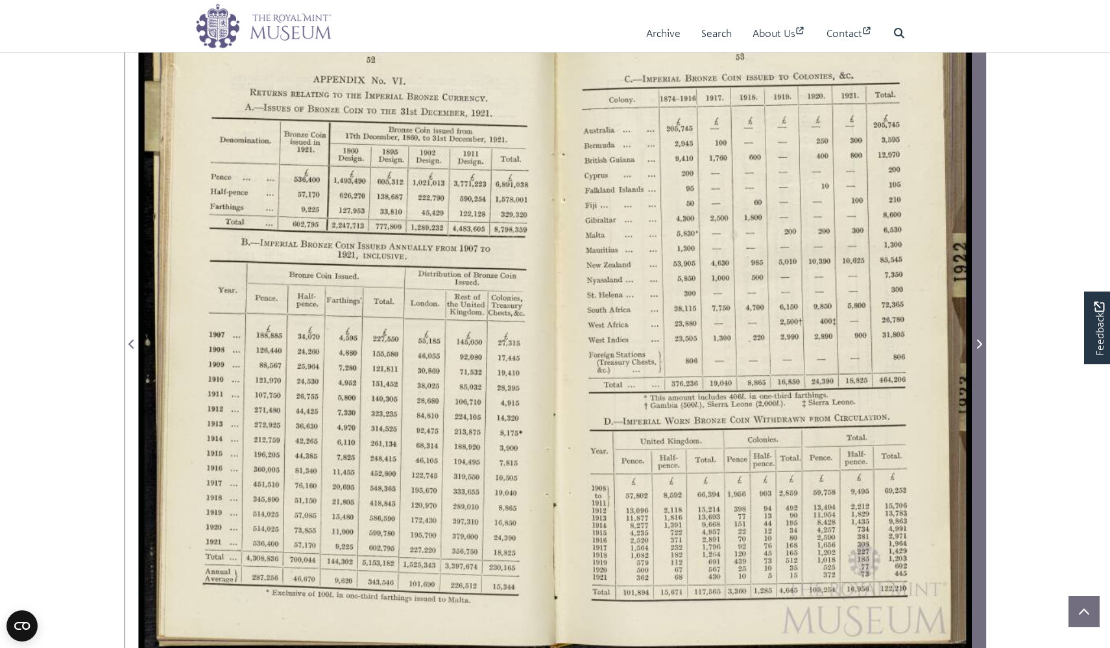
click at [976, 393] on span "Next Page" at bounding box center [979, 336] width 13 height 648
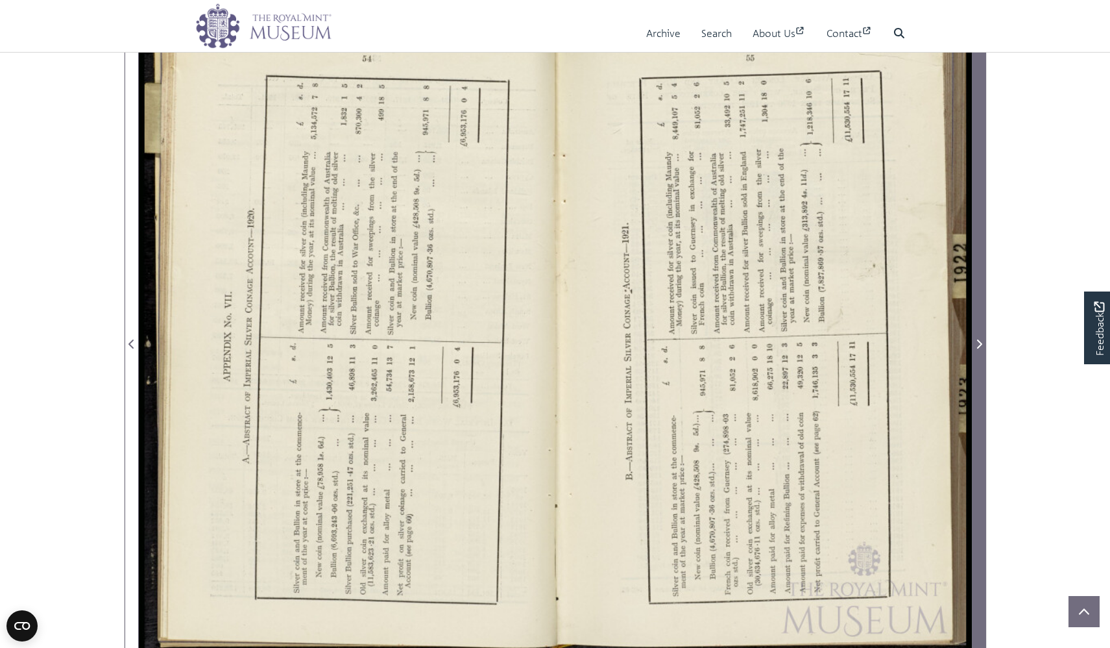
click at [976, 393] on span "Next Page" at bounding box center [979, 336] width 13 height 648
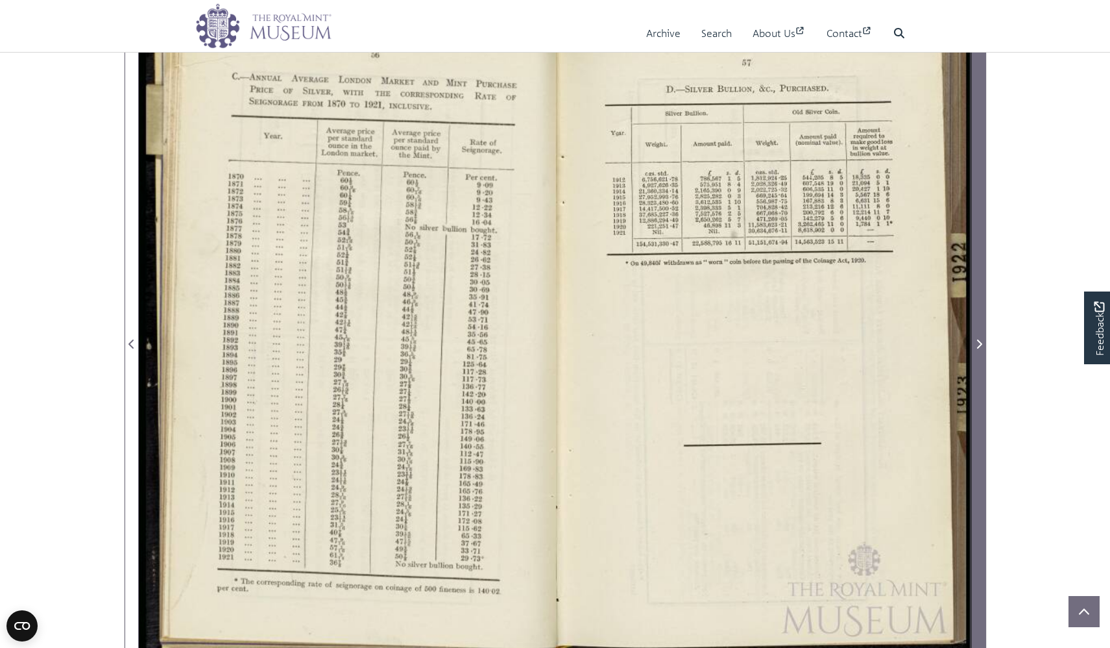
click at [976, 393] on span "Next Page" at bounding box center [979, 336] width 13 height 648
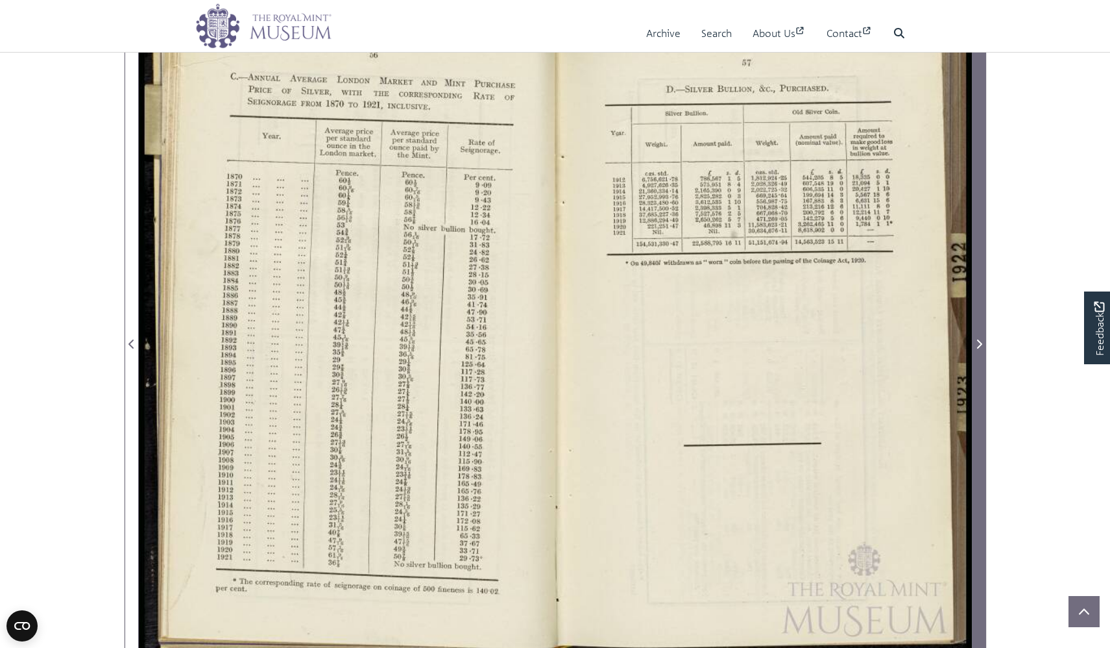
click at [976, 393] on span "Next Page" at bounding box center [979, 336] width 13 height 648
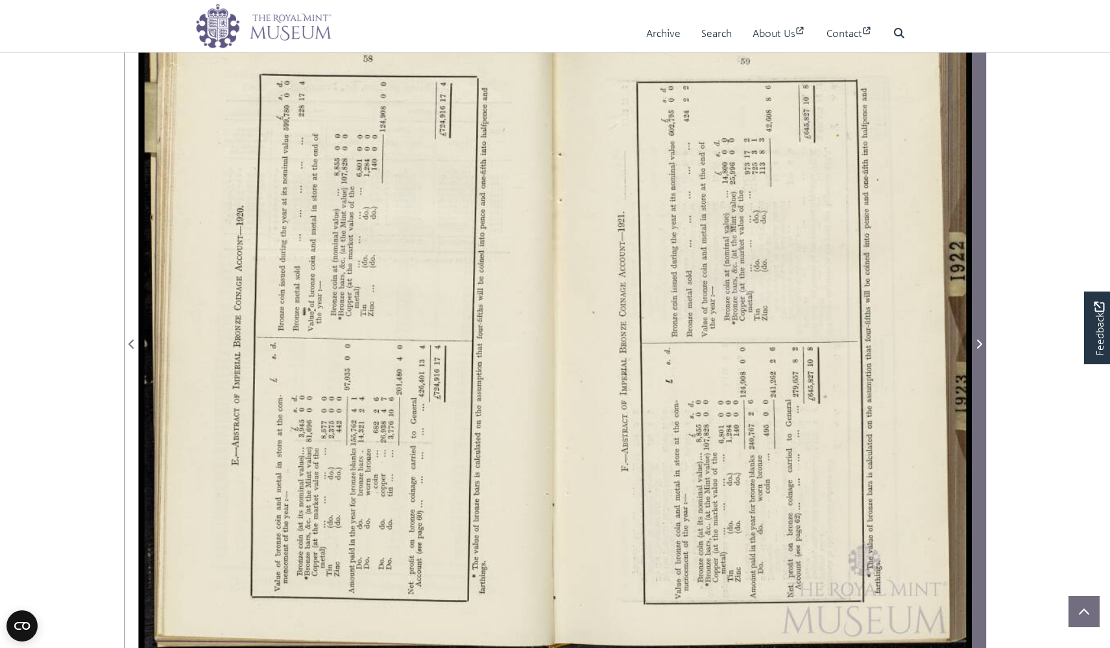
click at [976, 393] on span "Next Page" at bounding box center [979, 336] width 13 height 648
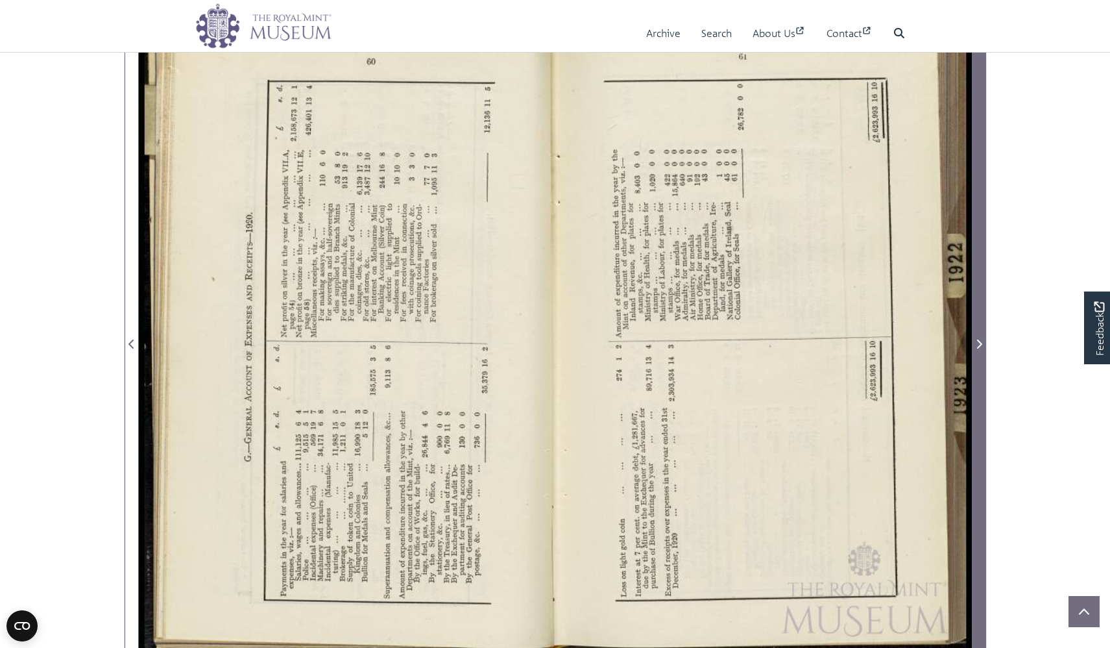
click at [976, 393] on span "Next Page" at bounding box center [979, 336] width 13 height 648
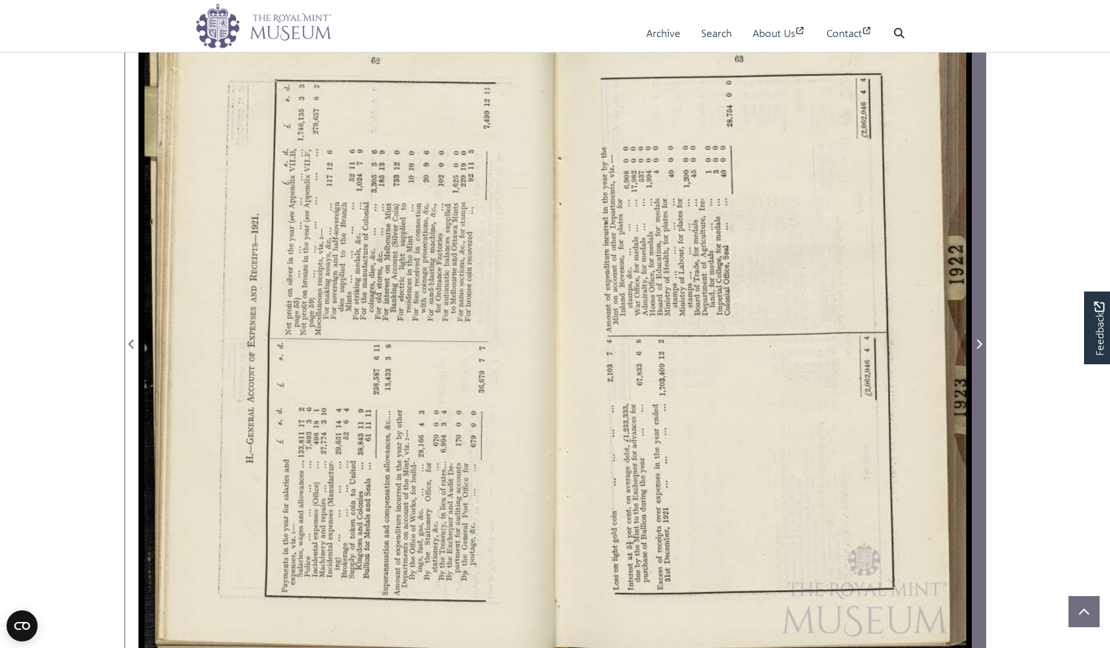
click at [976, 393] on span "Next Page" at bounding box center [979, 336] width 13 height 648
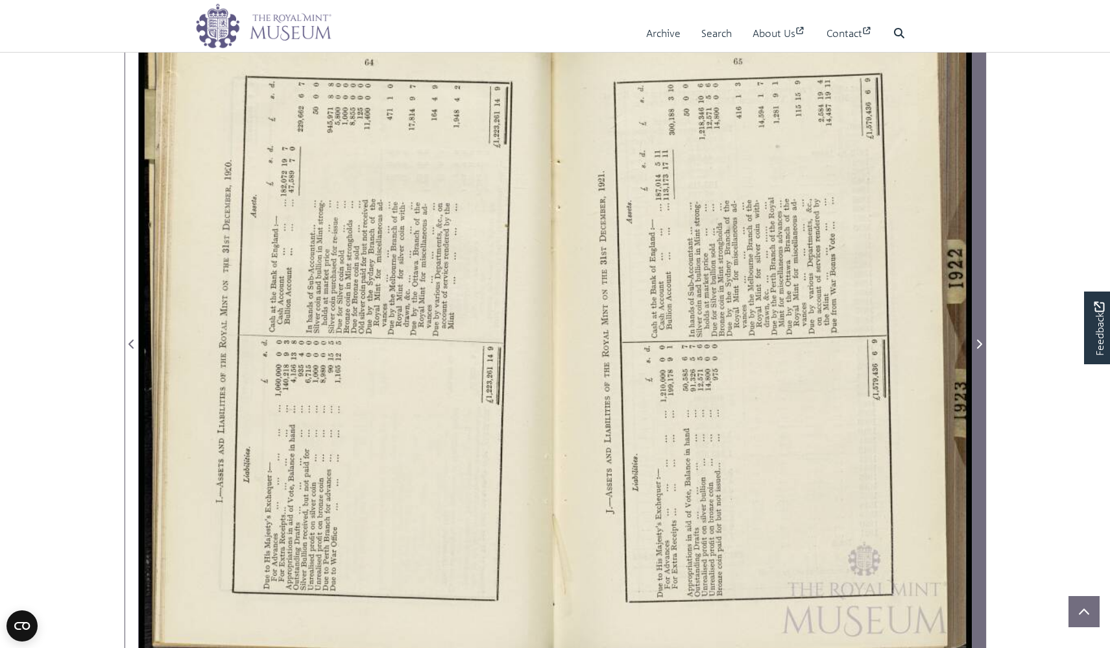
click at [976, 393] on span "Next Page" at bounding box center [979, 336] width 13 height 648
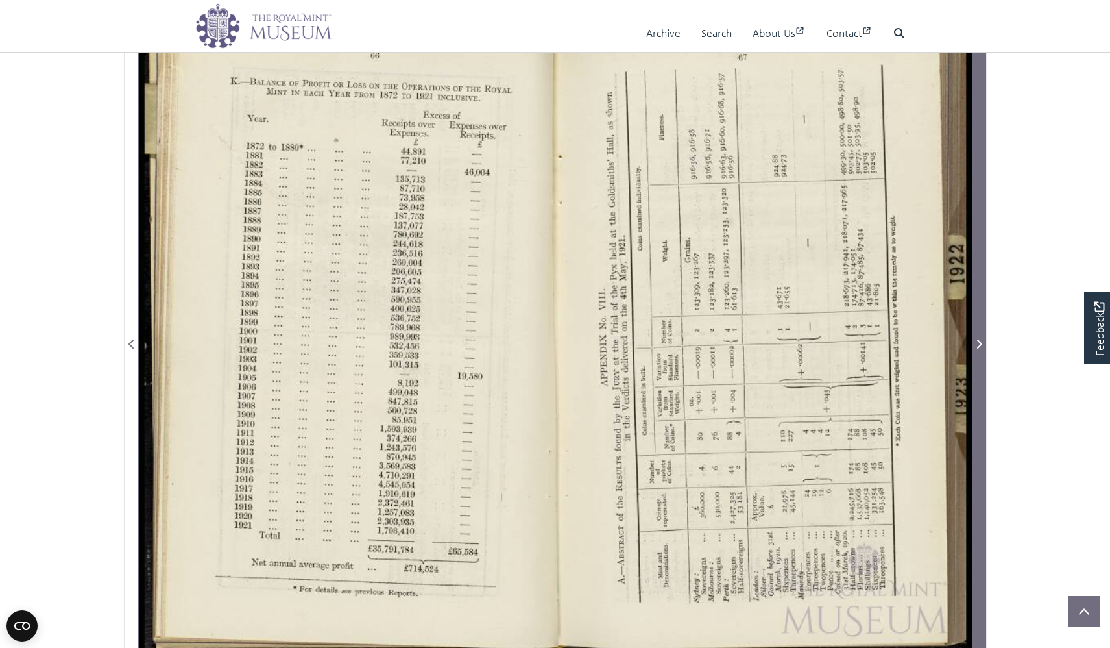
click at [976, 393] on span "Next Page" at bounding box center [979, 336] width 13 height 648
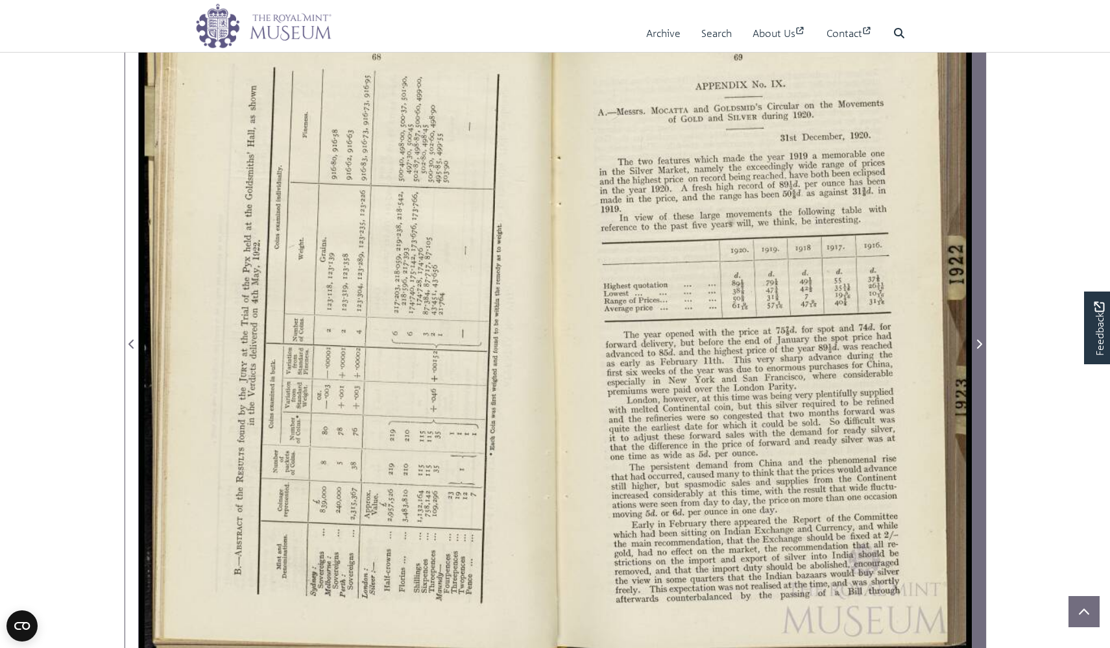
click at [976, 393] on span "Next Page" at bounding box center [979, 336] width 13 height 648
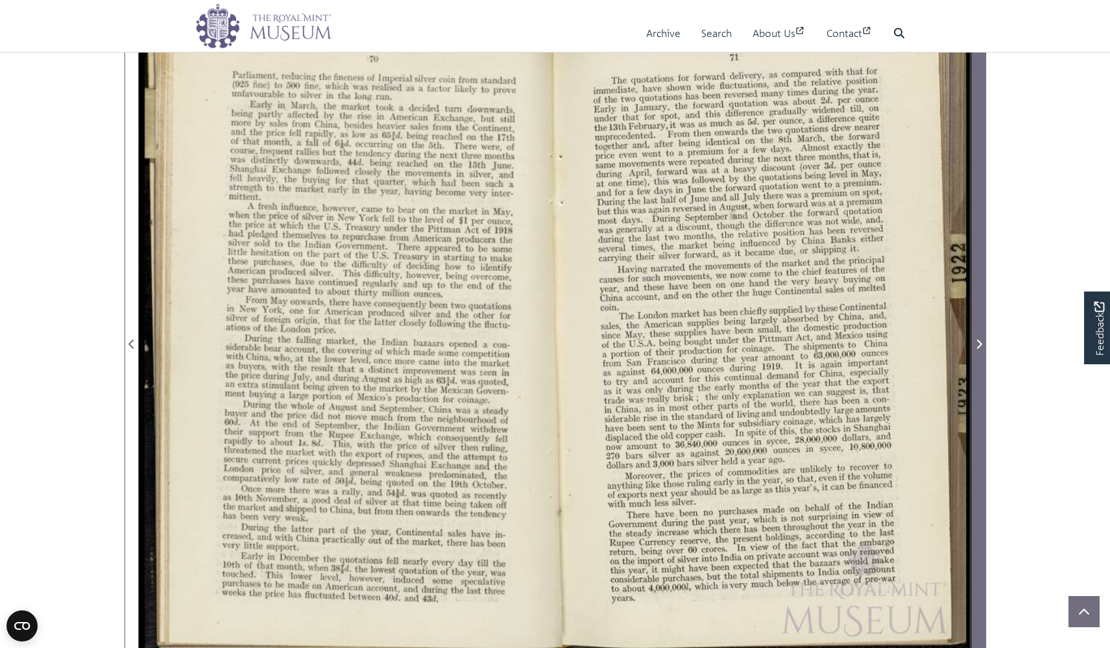
click at [976, 393] on span "Next Page" at bounding box center [979, 336] width 13 height 648
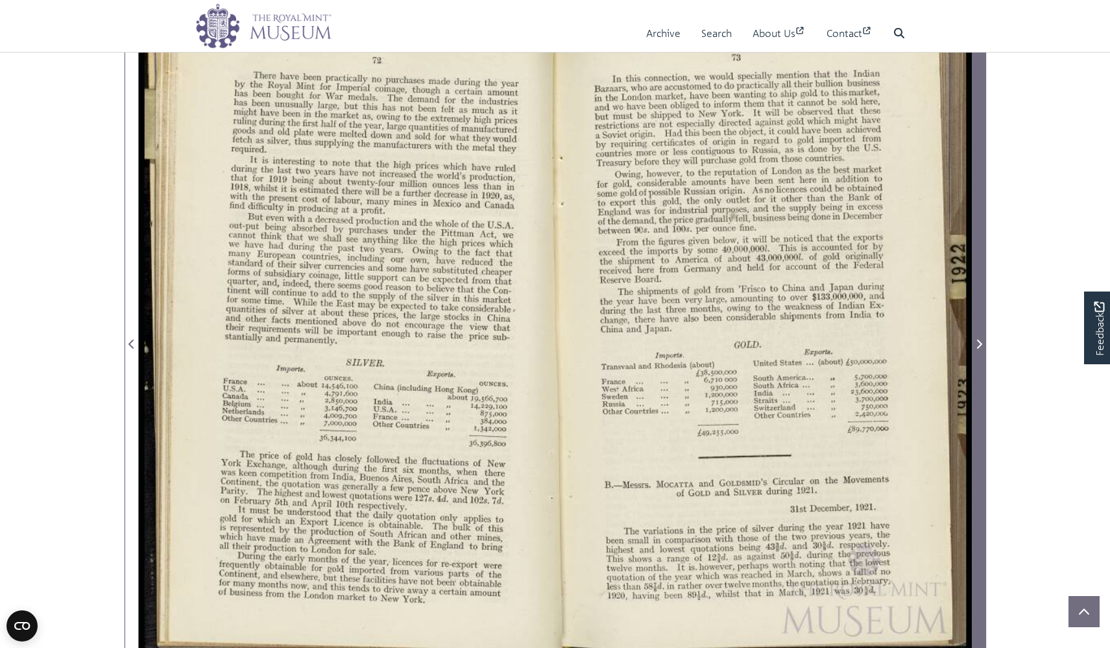
click at [976, 393] on span "Next Page" at bounding box center [979, 336] width 13 height 648
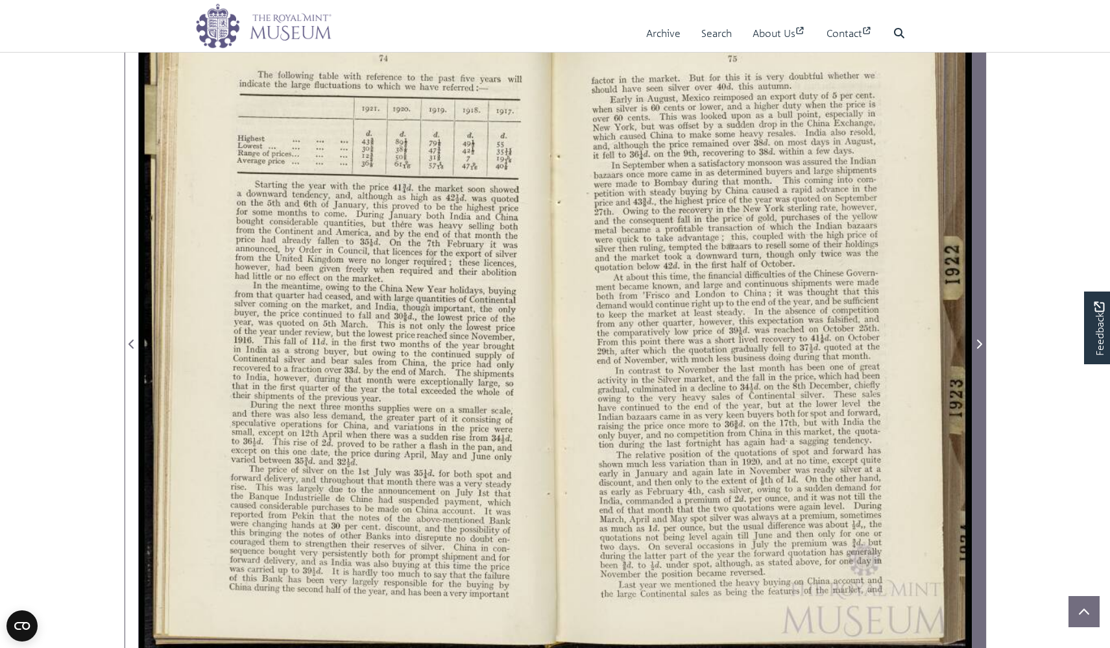
click at [976, 393] on span "Next Page" at bounding box center [979, 336] width 13 height 648
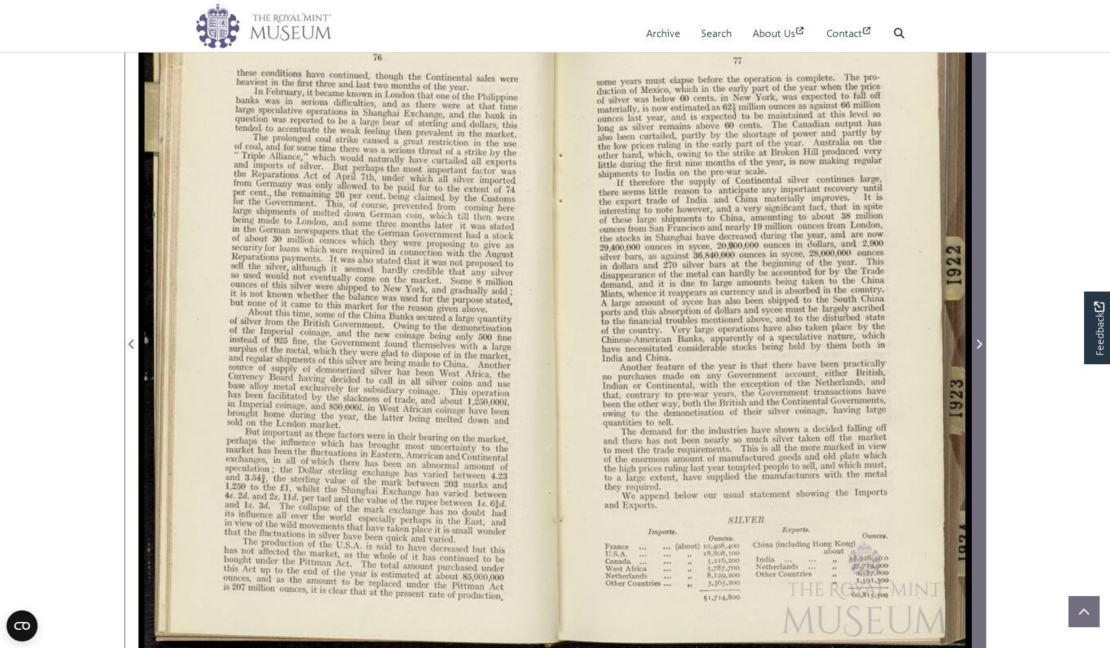
click at [976, 393] on span "Next Page" at bounding box center [979, 336] width 13 height 648
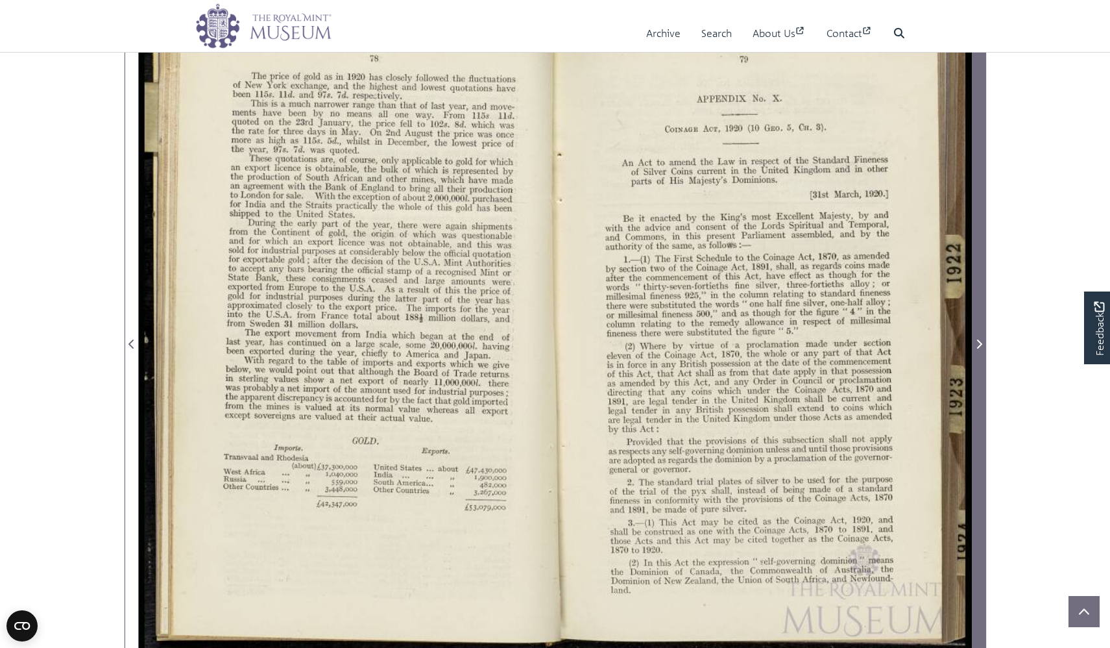
click at [976, 393] on span "Next Page" at bounding box center [979, 336] width 13 height 648
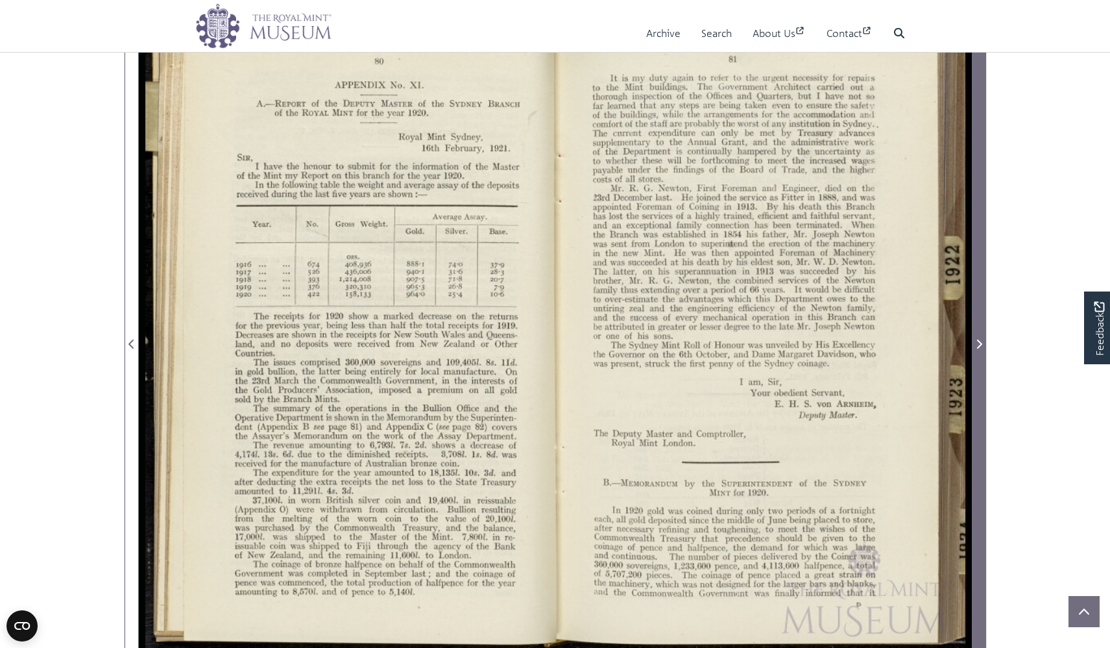
click at [976, 393] on span "Next Page" at bounding box center [979, 336] width 13 height 648
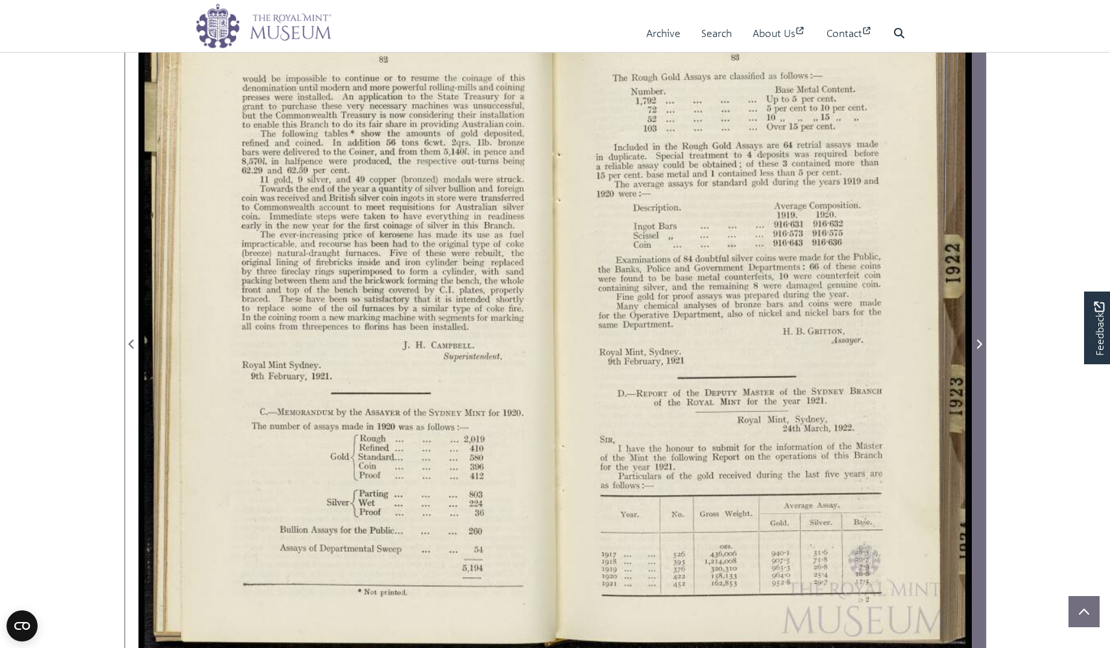
click at [976, 393] on span "Next Page" at bounding box center [979, 336] width 13 height 648
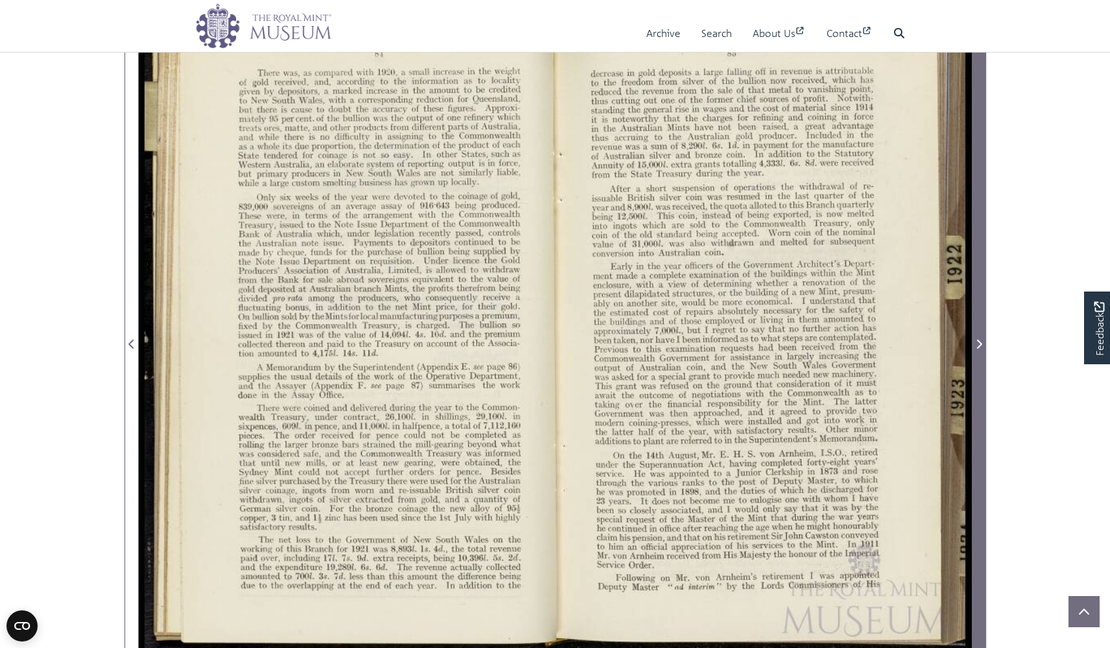
click at [976, 393] on span "Next Page" at bounding box center [979, 336] width 13 height 648
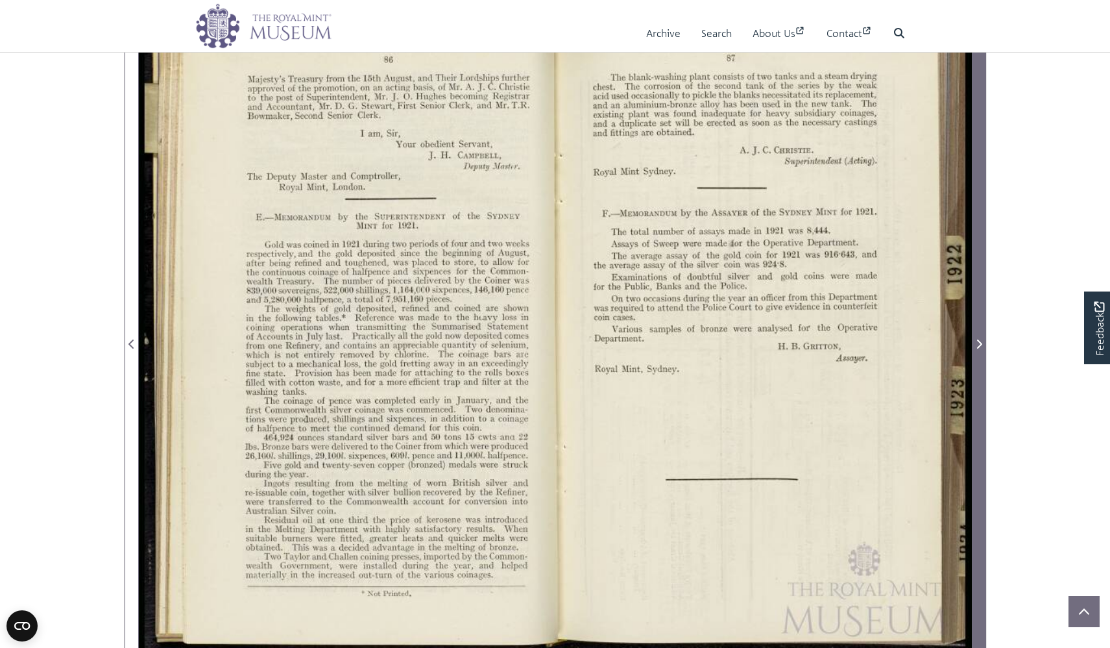
click at [976, 393] on span "Next Page" at bounding box center [979, 336] width 13 height 648
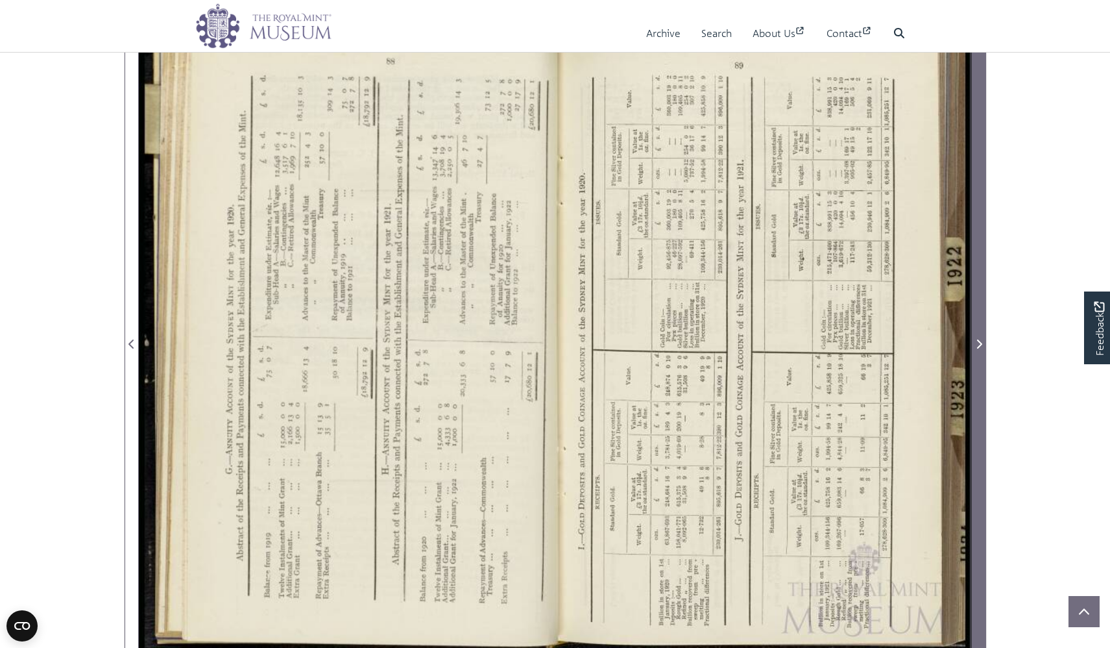
click at [976, 393] on span "Next Page" at bounding box center [979, 336] width 13 height 648
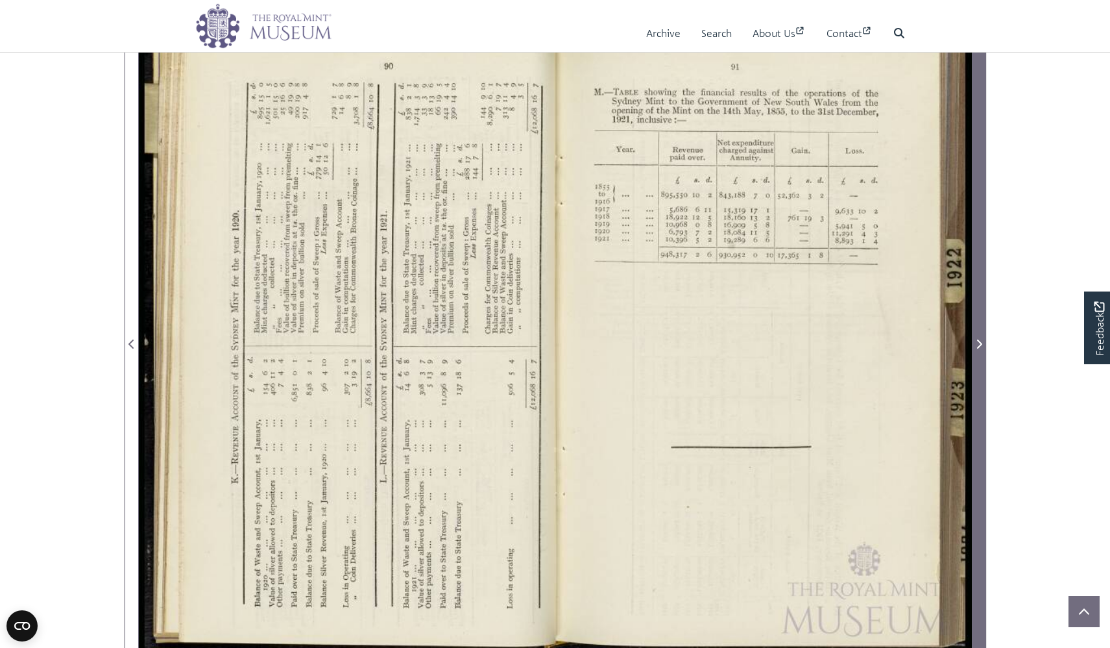
click at [976, 393] on span "Next Page" at bounding box center [979, 336] width 13 height 648
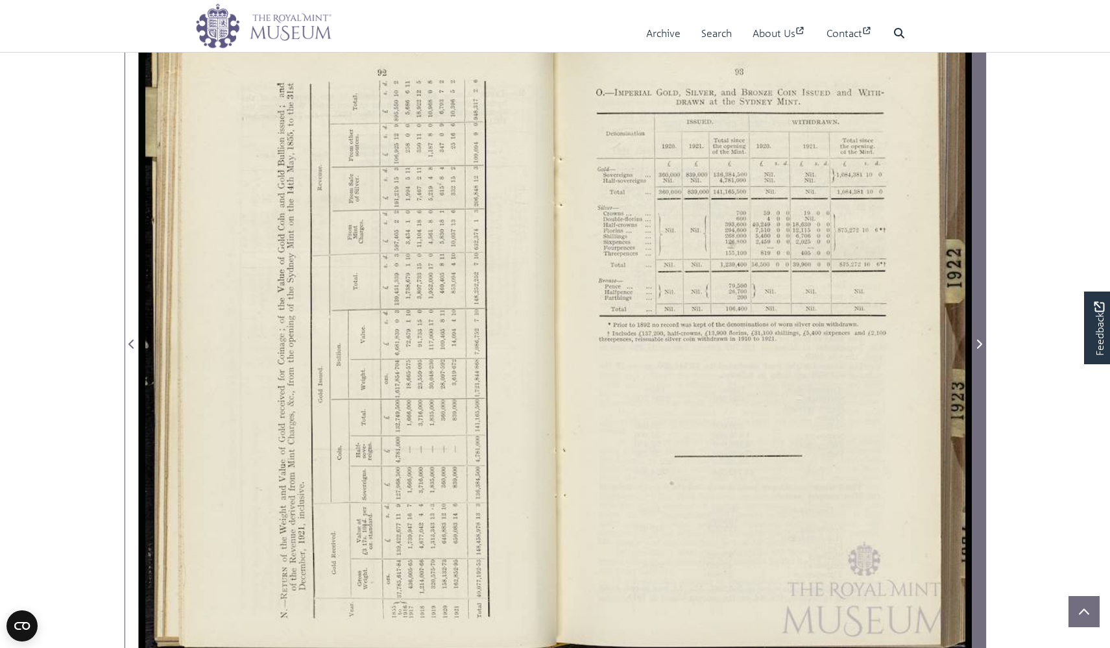
click at [976, 393] on span "Next Page" at bounding box center [979, 336] width 13 height 648
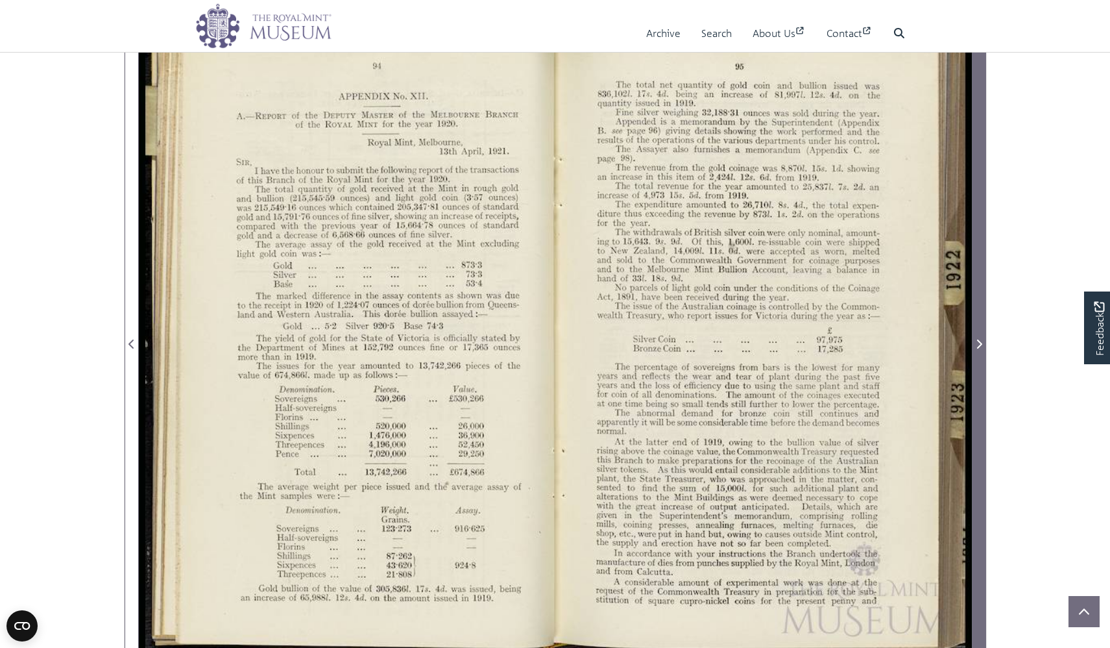
click at [976, 393] on span "Next Page" at bounding box center [979, 336] width 13 height 648
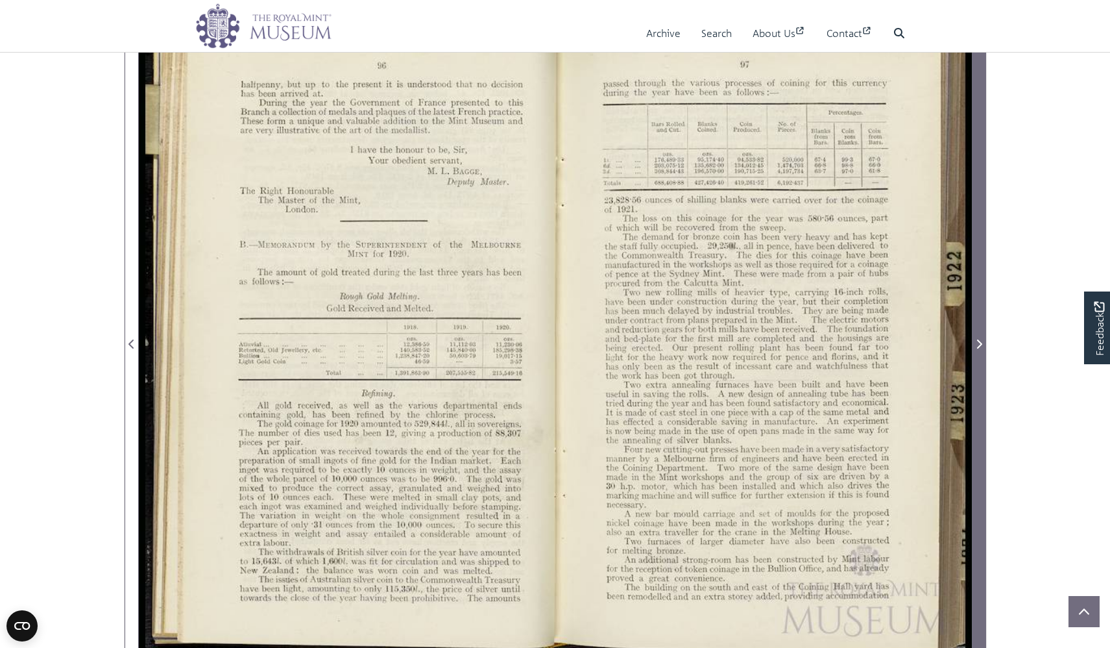
click at [976, 393] on span "Next Page" at bounding box center [979, 336] width 13 height 648
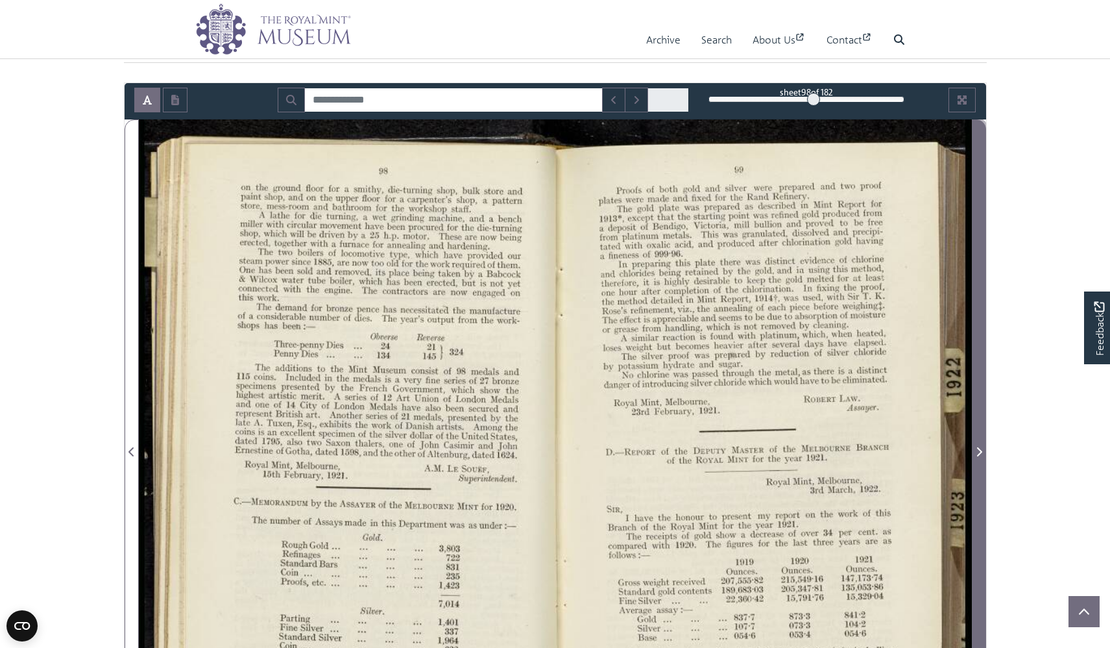
scroll to position [53, 0]
click at [976, 392] on span "Next Page" at bounding box center [979, 443] width 13 height 648
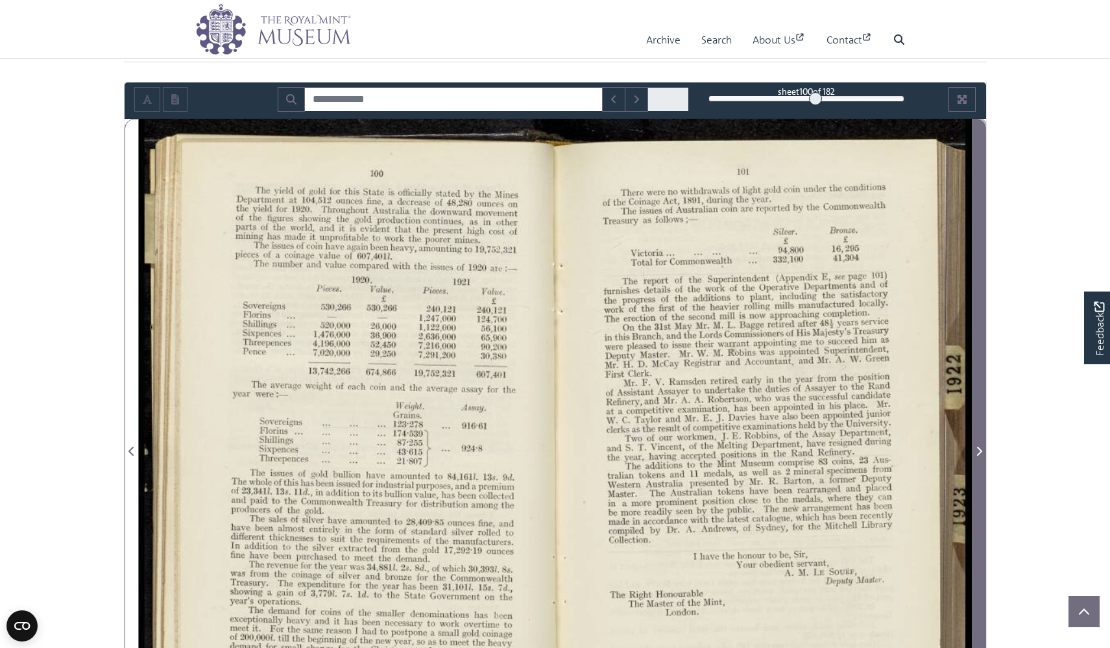
click at [976, 392] on span "Next Page" at bounding box center [979, 443] width 13 height 648
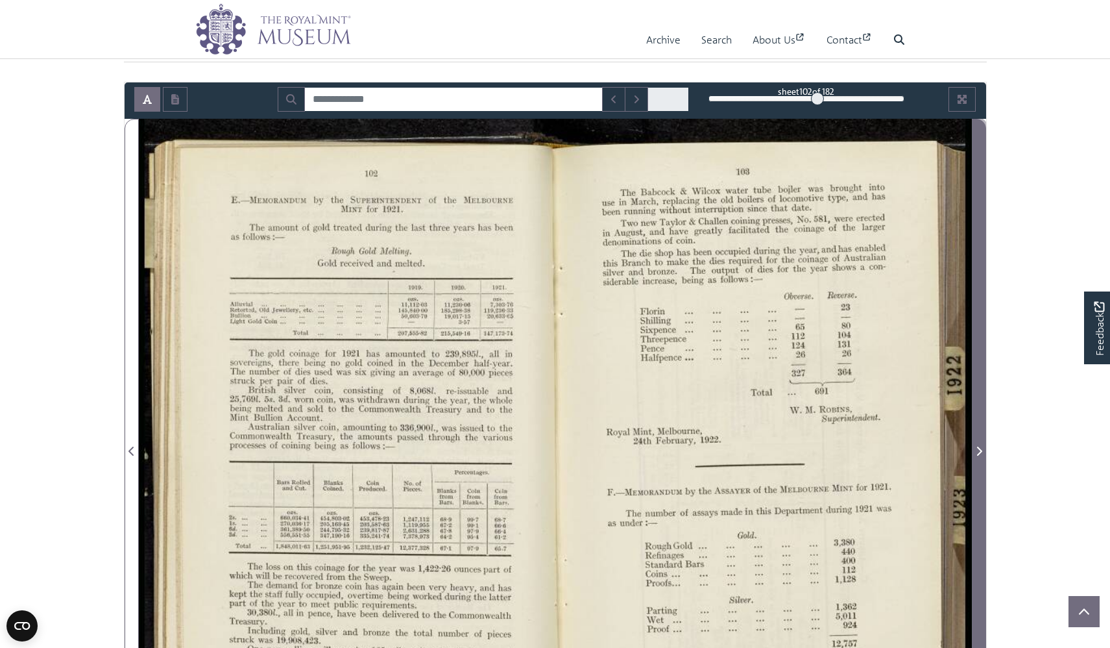
click at [976, 392] on span "Next Page" at bounding box center [979, 443] width 13 height 648
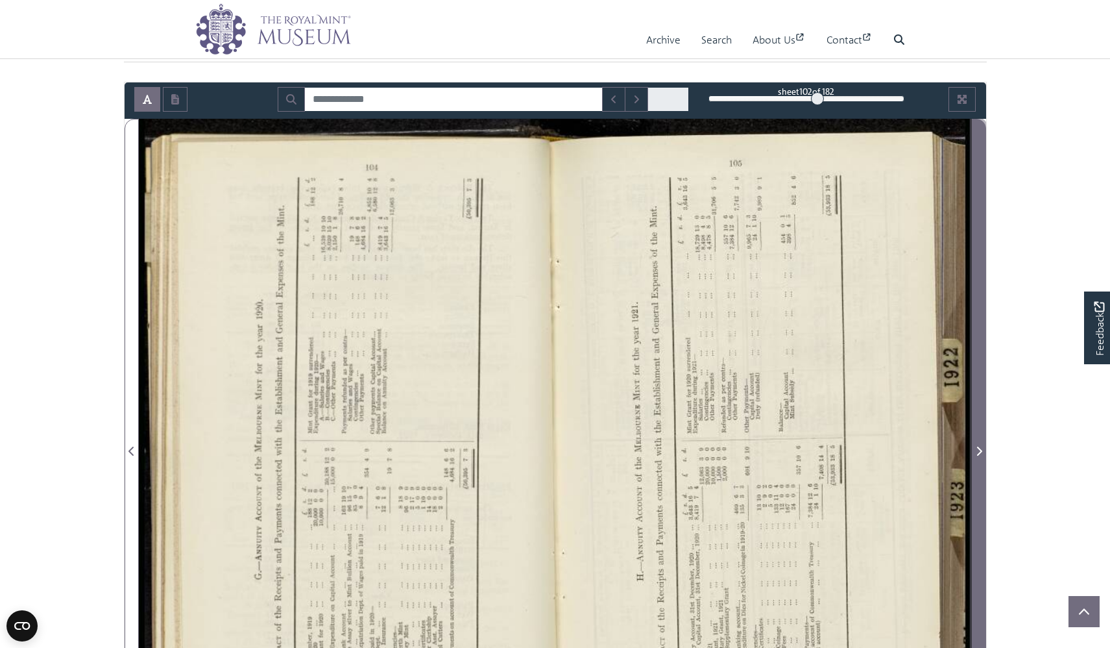
click at [976, 392] on span "Next Page" at bounding box center [979, 443] width 13 height 648
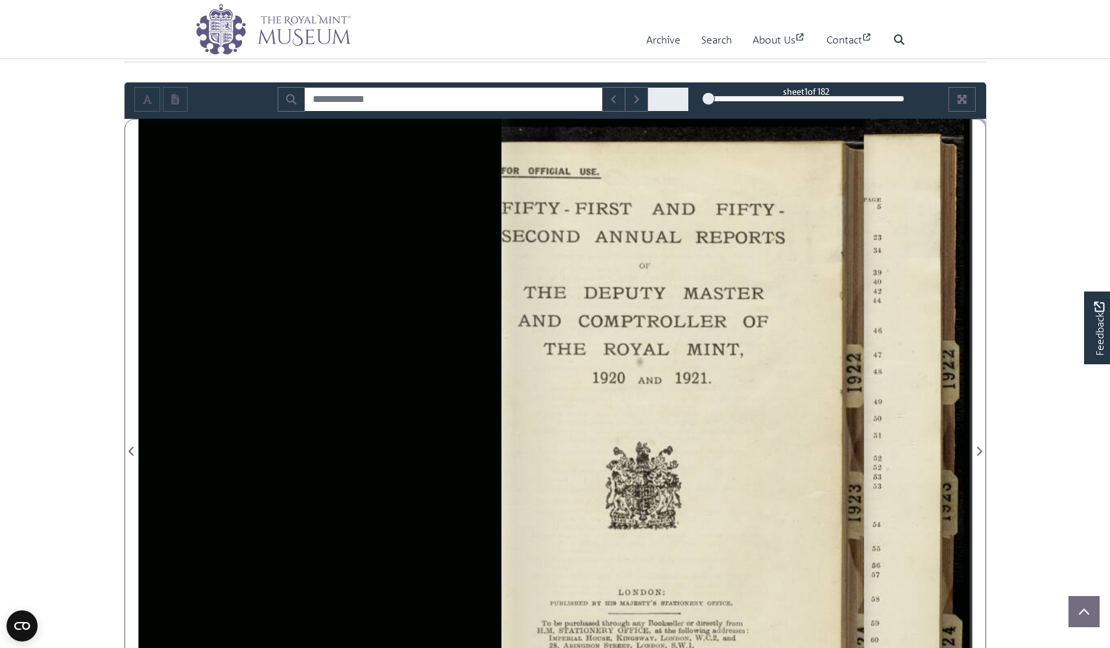
drag, startPoint x: 823, startPoint y: 97, endPoint x: 695, endPoint y: 102, distance: 128.5
click at [695, 102] on div "sheet 1 of 182 1 *" at bounding box center [556, 99] width 862 height 25
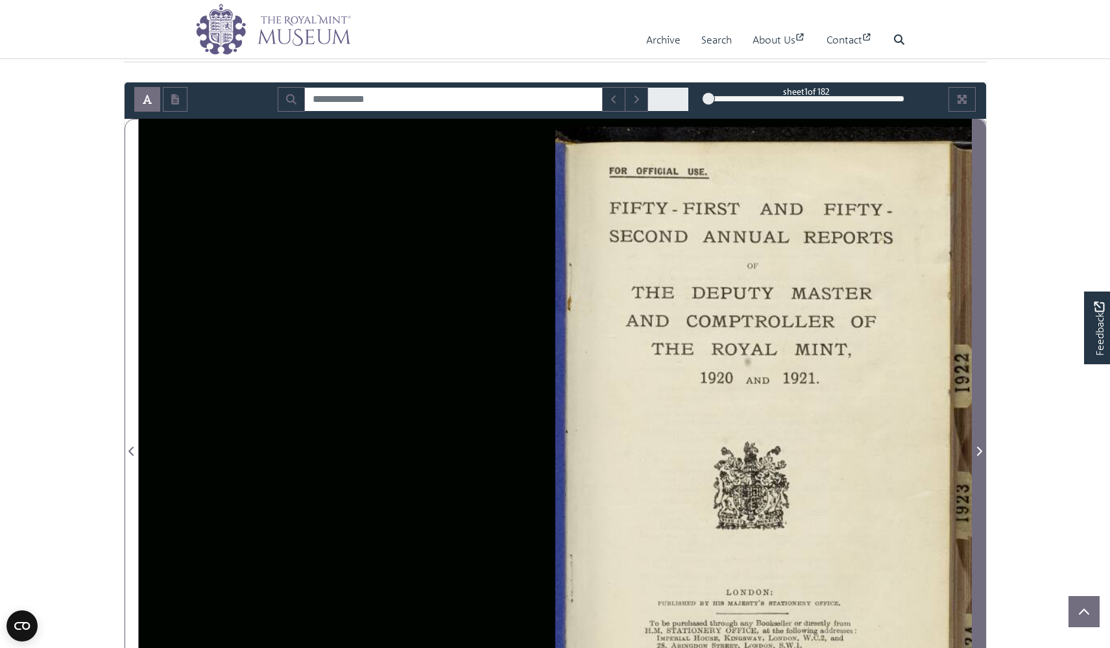
click at [983, 330] on span "Next Page" at bounding box center [979, 443] width 13 height 648
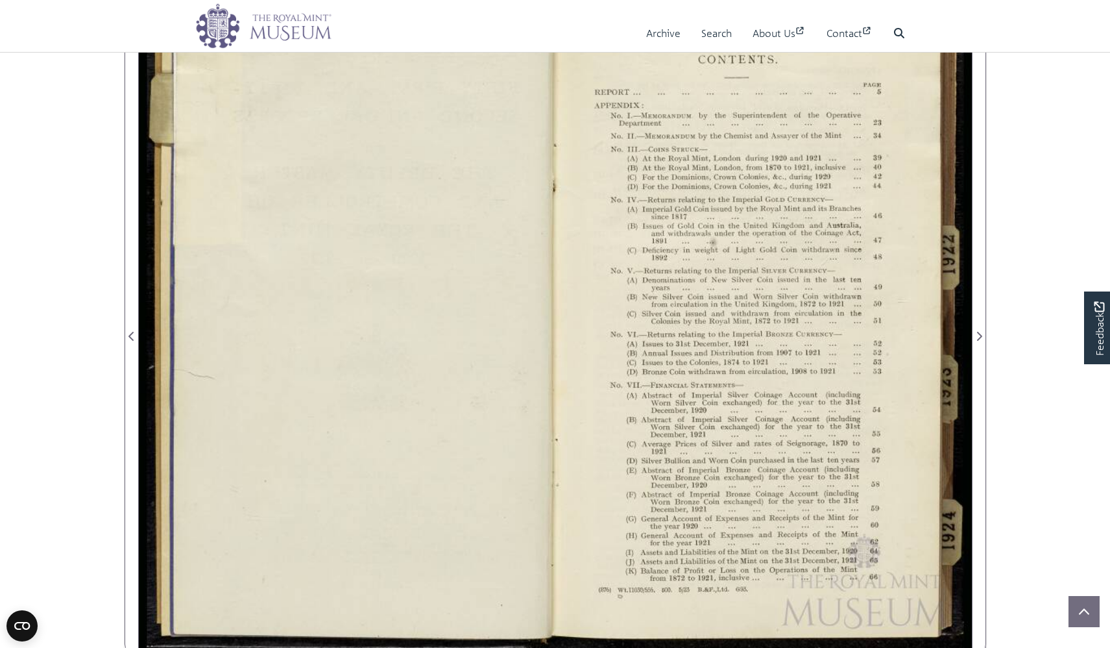
scroll to position [163, 0]
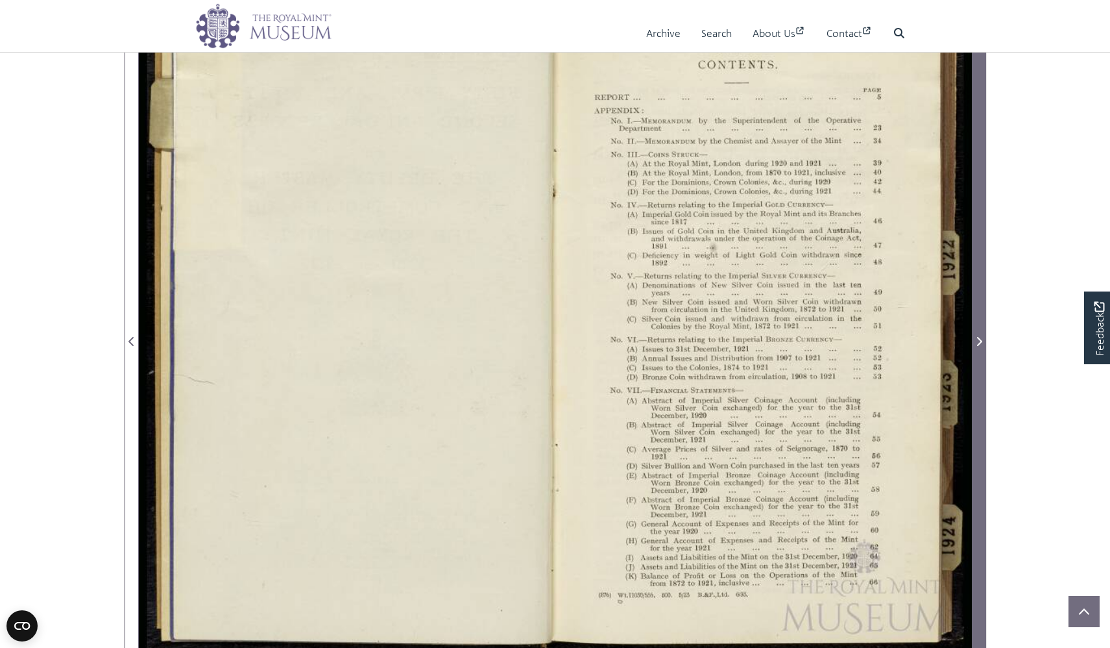
click at [976, 320] on span "Next Page" at bounding box center [979, 334] width 13 height 648
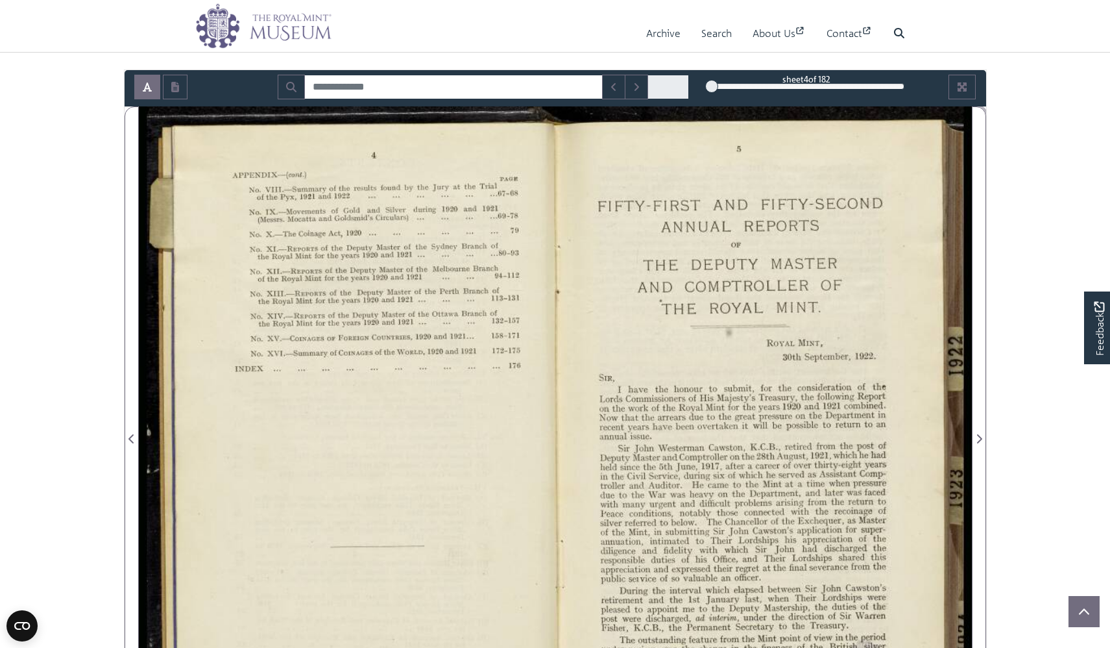
scroll to position [64, 0]
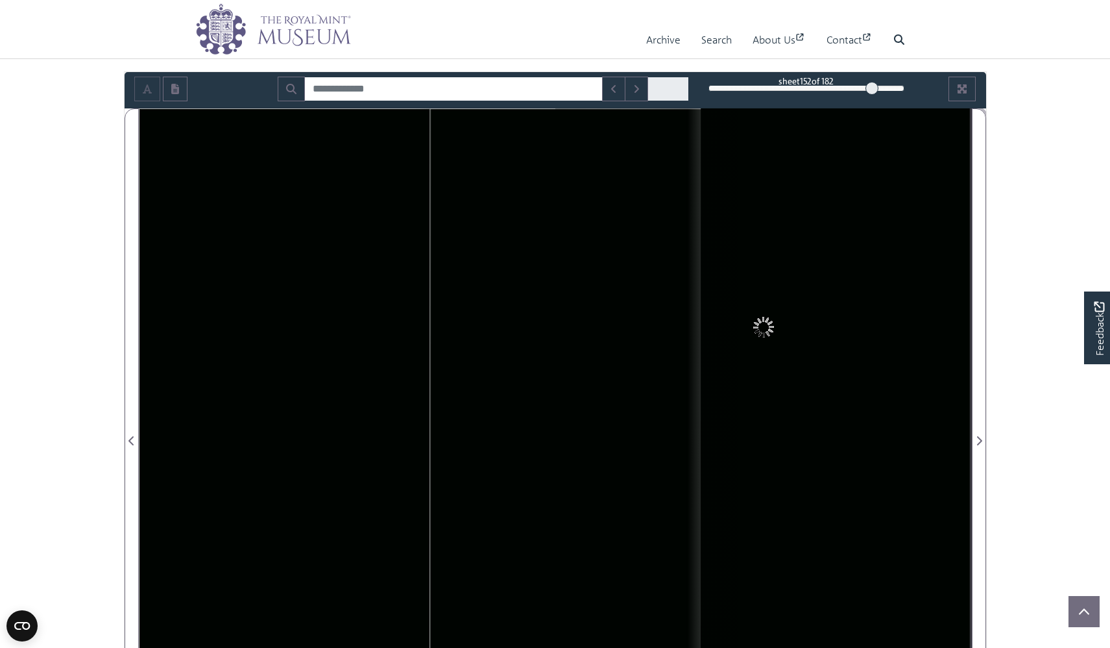
drag, startPoint x: 718, startPoint y: 87, endPoint x: 871, endPoint y: 93, distance: 153.9
click at [871, 93] on div "152" at bounding box center [807, 88] width 196 height 13
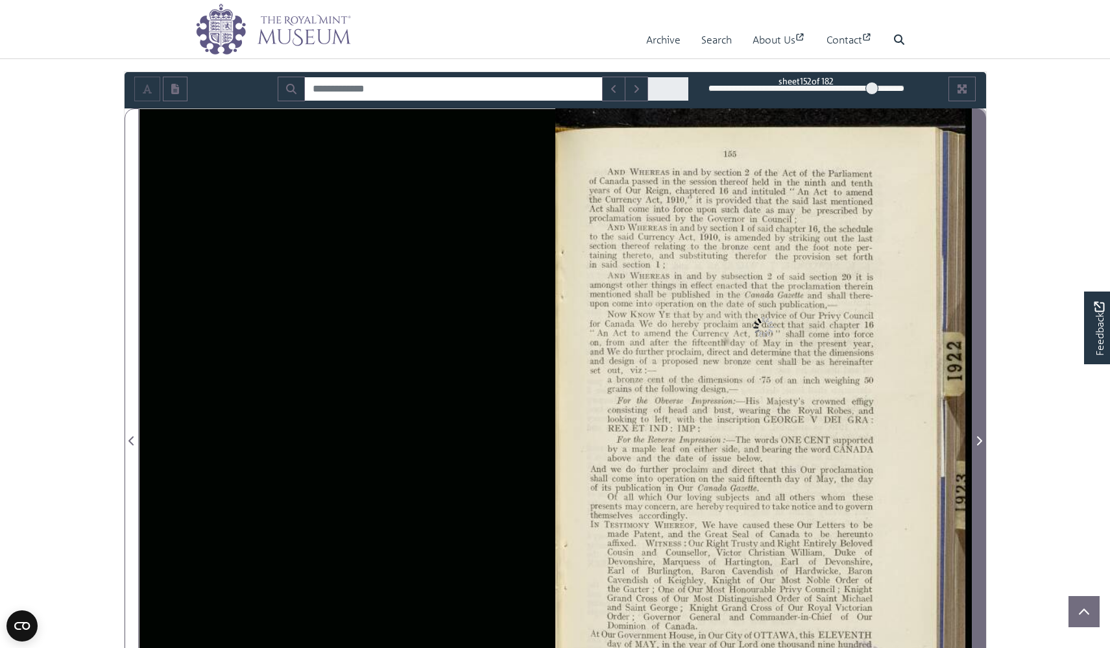
click at [973, 350] on span "Next Page" at bounding box center [979, 433] width 13 height 648
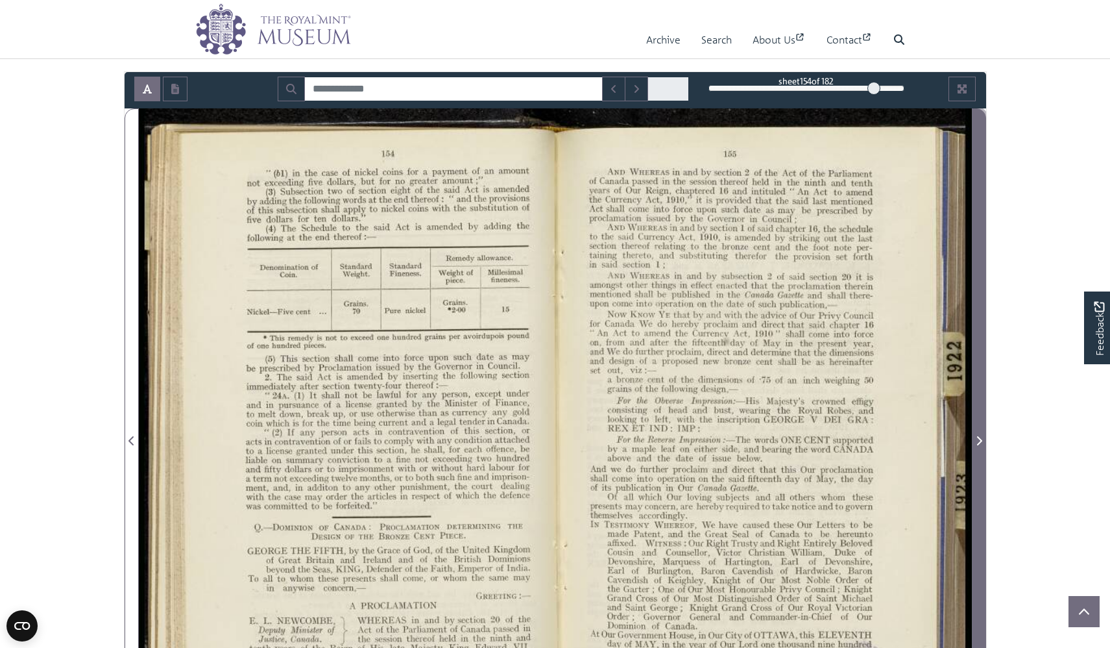
click at [973, 350] on span "Next Page" at bounding box center [979, 433] width 13 height 648
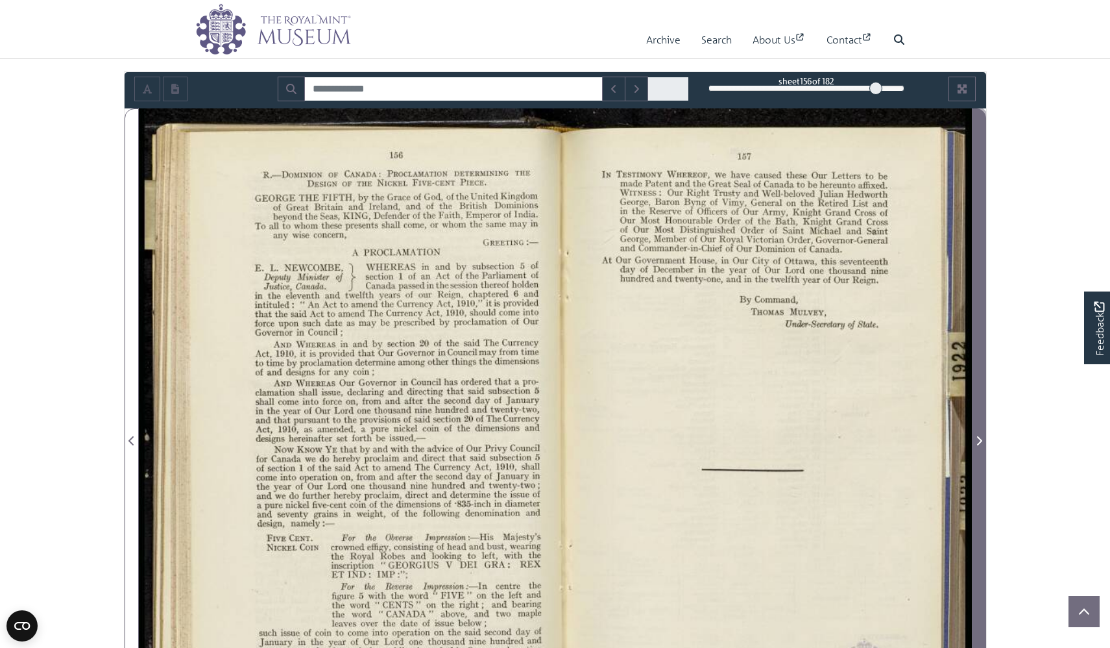
click at [973, 350] on span "Next Page" at bounding box center [979, 433] width 13 height 648
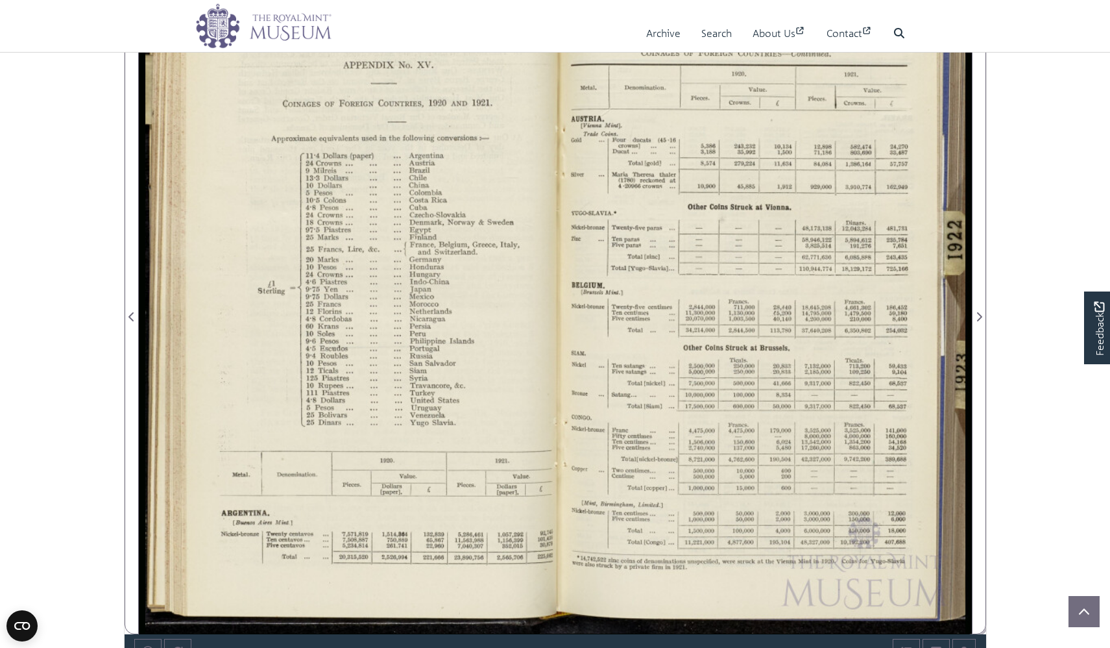
scroll to position [187, 0]
